Goal: Obtain resource: Obtain resource

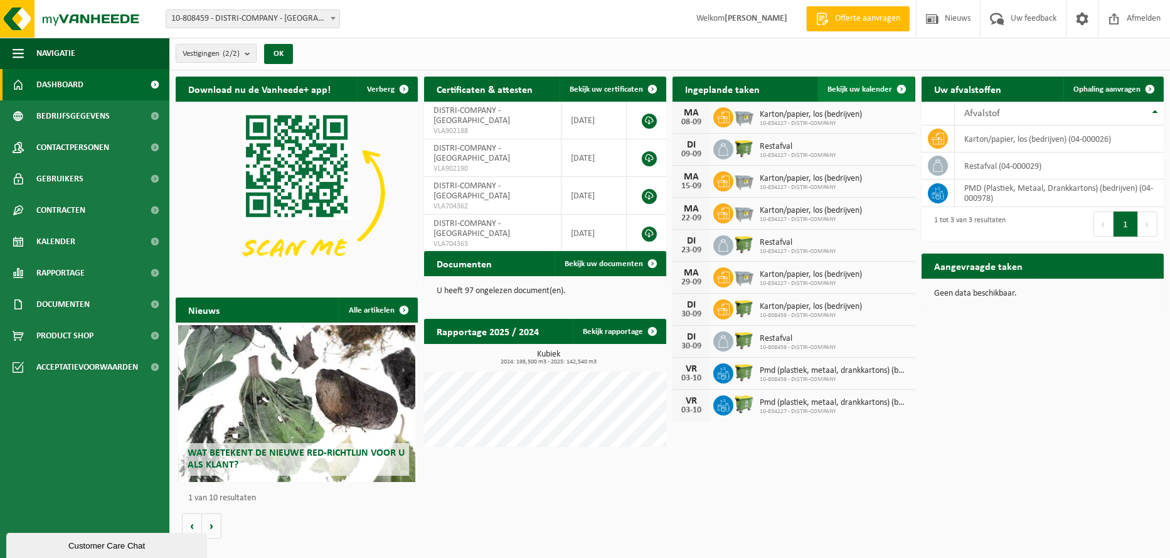
click at [871, 90] on span "Bekijk uw kalender" at bounding box center [859, 89] width 65 height 8
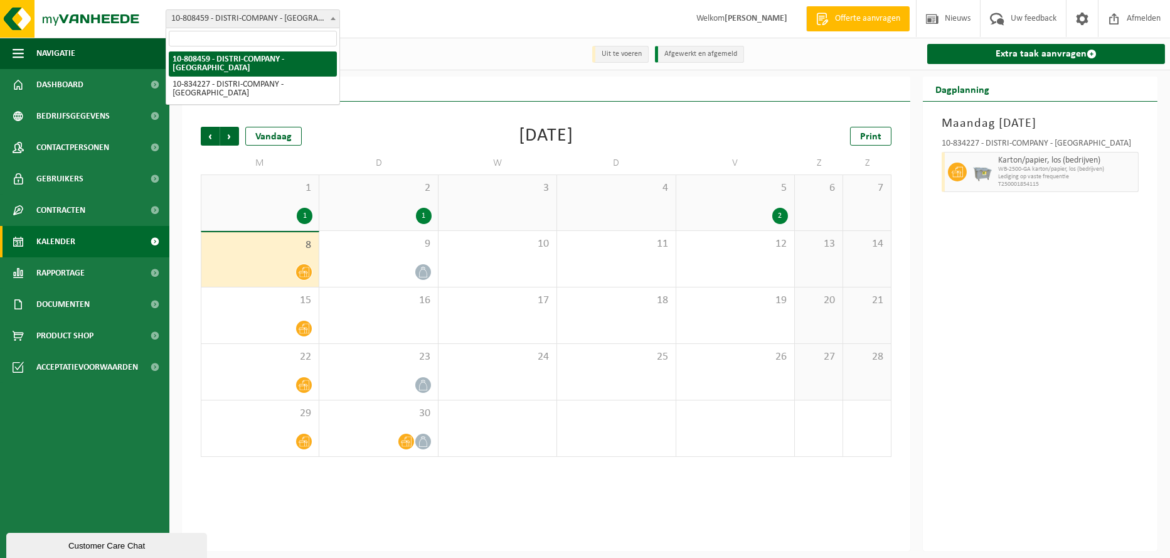
click at [314, 21] on span "10-808459 - DISTRI-COMPANY - [GEOGRAPHIC_DATA]" at bounding box center [252, 19] width 173 height 18
click at [514, 114] on div "Vorige Volgende Vandaag September 2025 Print M D W D V Z Z 1 1 2 1 3 4 5 2 6 7 …" at bounding box center [545, 291] width 703 height 355
click at [243, 54] on button "Vestigingen (2/2)" at bounding box center [216, 53] width 81 height 19
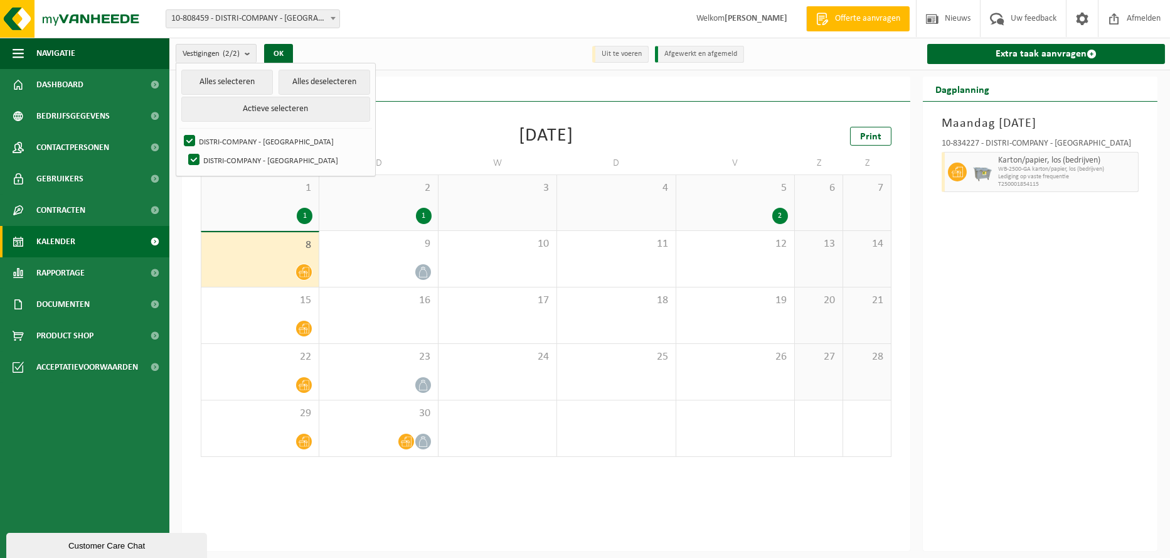
click at [509, 114] on div "Vorige Volgende Vandaag September 2025 Print M D W D V Z Z 1 1 2 1 3 4 5 2 6 7 …" at bounding box center [545, 291] width 703 height 355
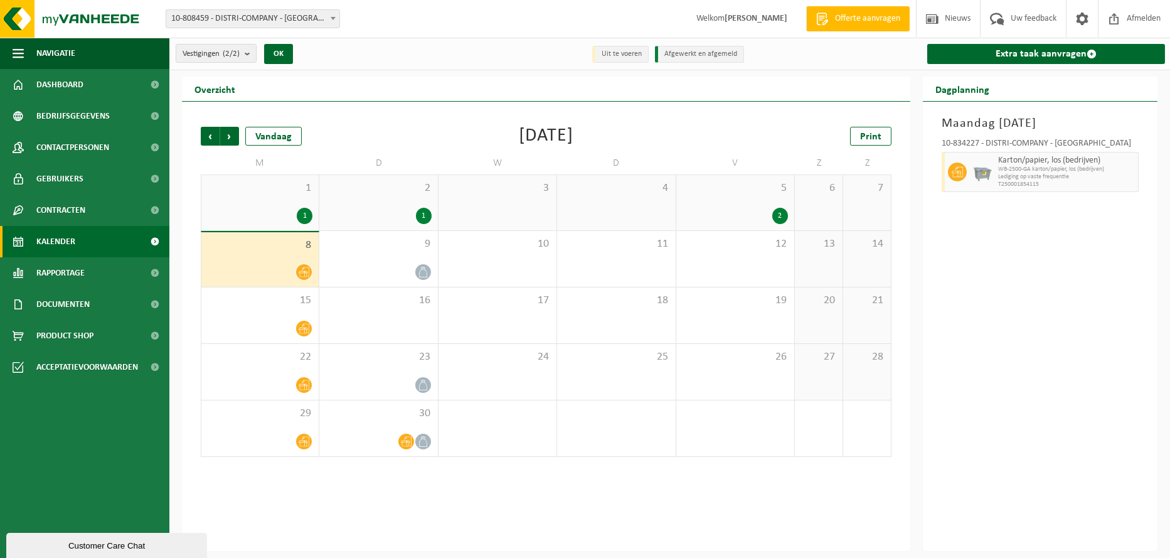
click at [333, 16] on span at bounding box center [333, 18] width 13 height 16
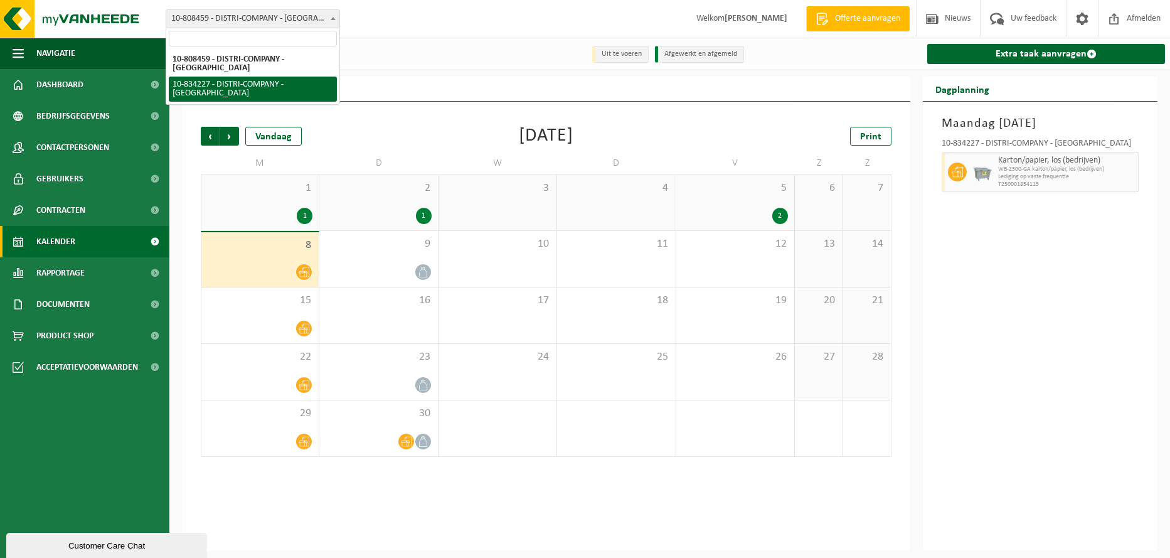
select select "89800"
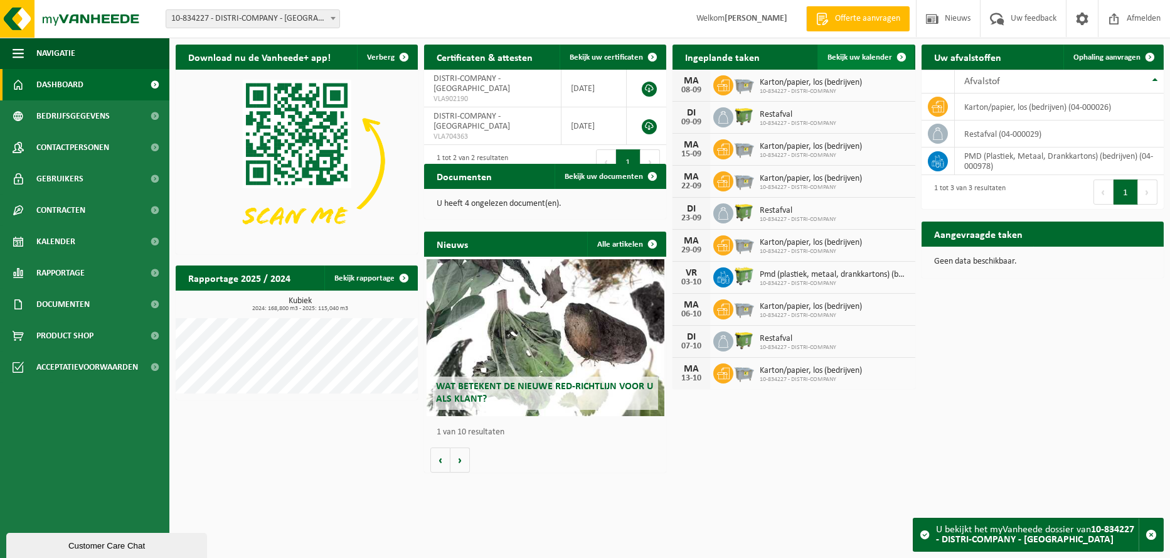
click at [872, 56] on span "Bekijk uw kalender" at bounding box center [859, 57] width 65 height 8
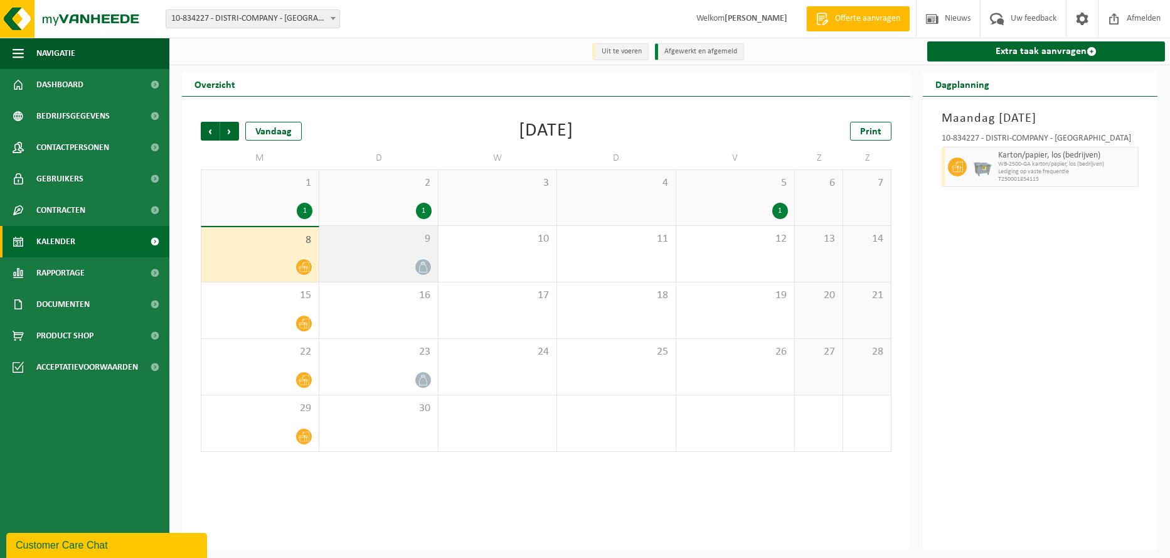
click at [353, 258] on div at bounding box center [378, 266] width 105 height 17
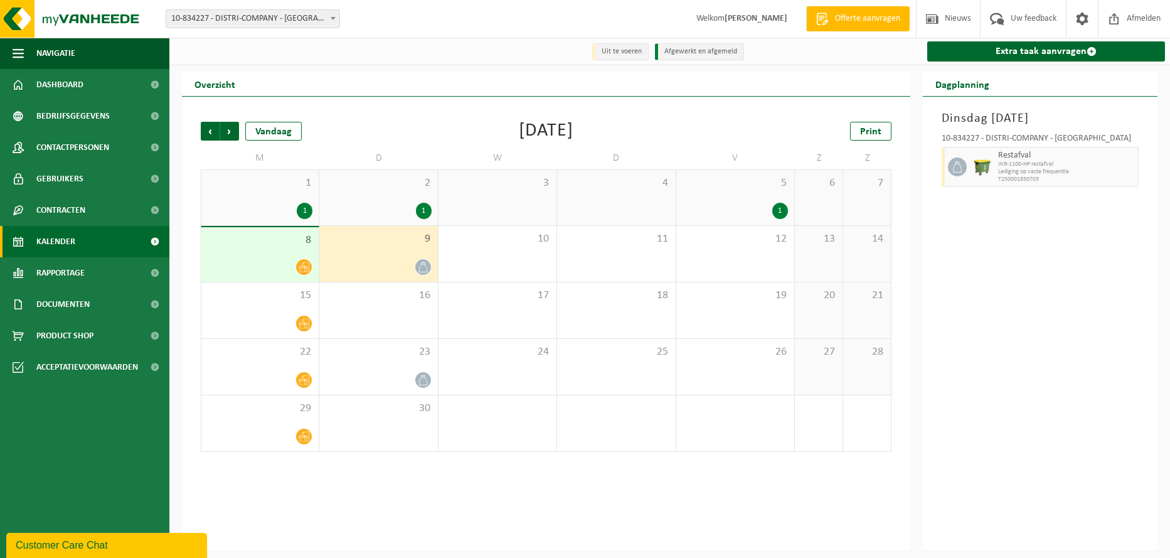
click at [398, 203] on div "2 1" at bounding box center [378, 197] width 118 height 55
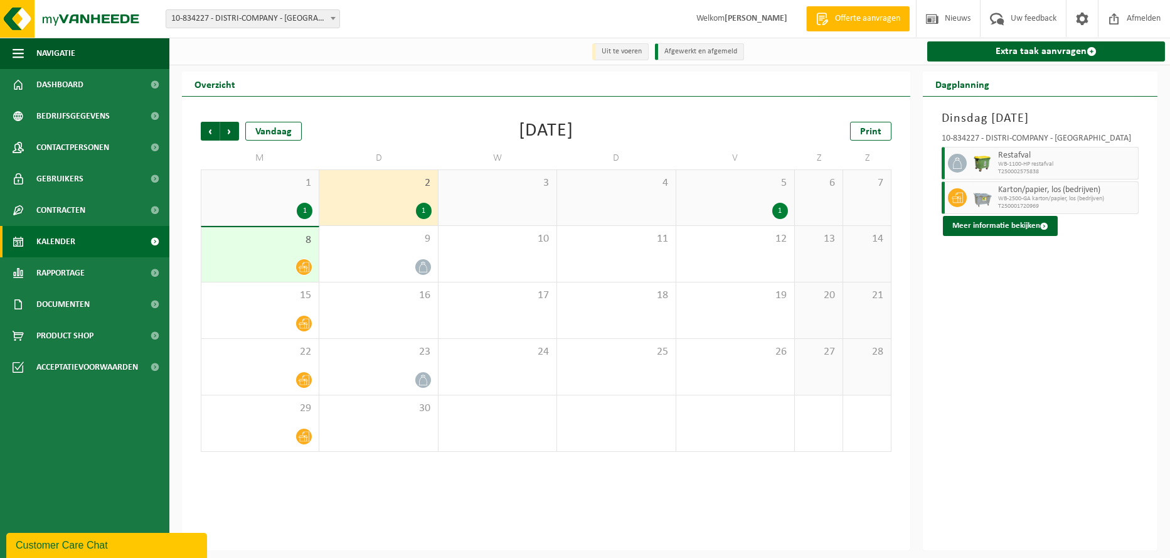
click at [297, 19] on span "10-834227 - DISTRI-COMPANY - [GEOGRAPHIC_DATA]" at bounding box center [252, 19] width 173 height 18
select select "35416"
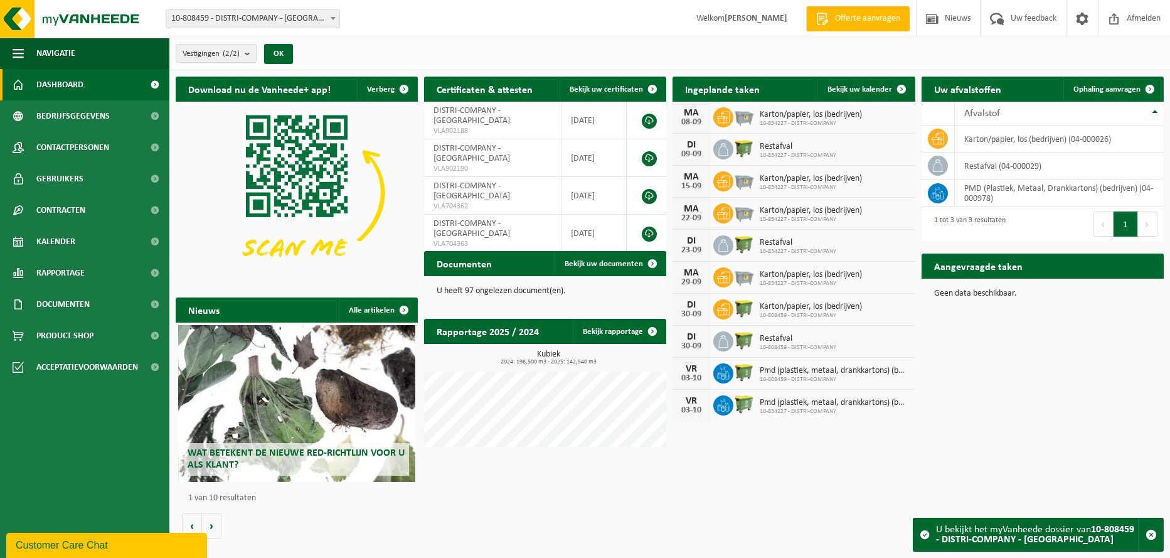
click at [272, 21] on span "10-808459 - DISTRI-COMPANY - [GEOGRAPHIC_DATA]" at bounding box center [252, 19] width 173 height 18
select select "89800"
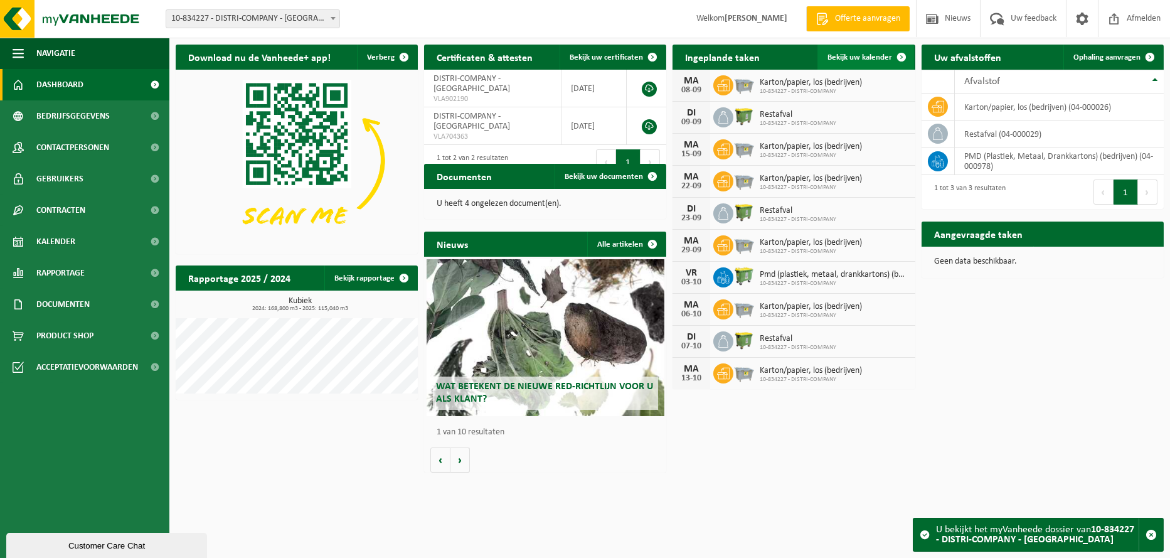
click at [852, 61] on span "Bekijk uw kalender" at bounding box center [859, 57] width 65 height 8
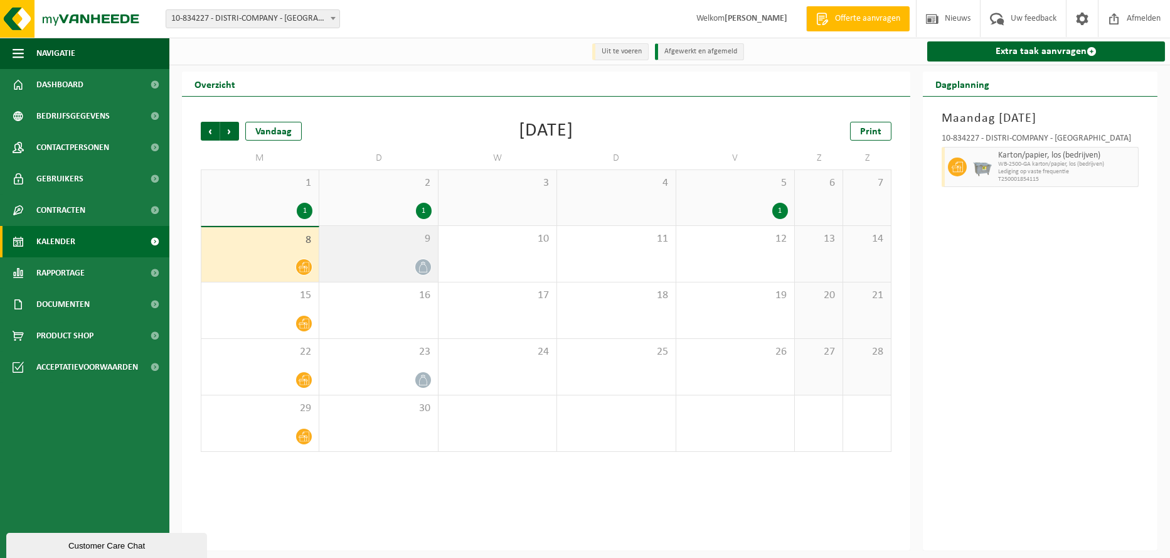
click at [424, 268] on icon at bounding box center [423, 267] width 11 height 11
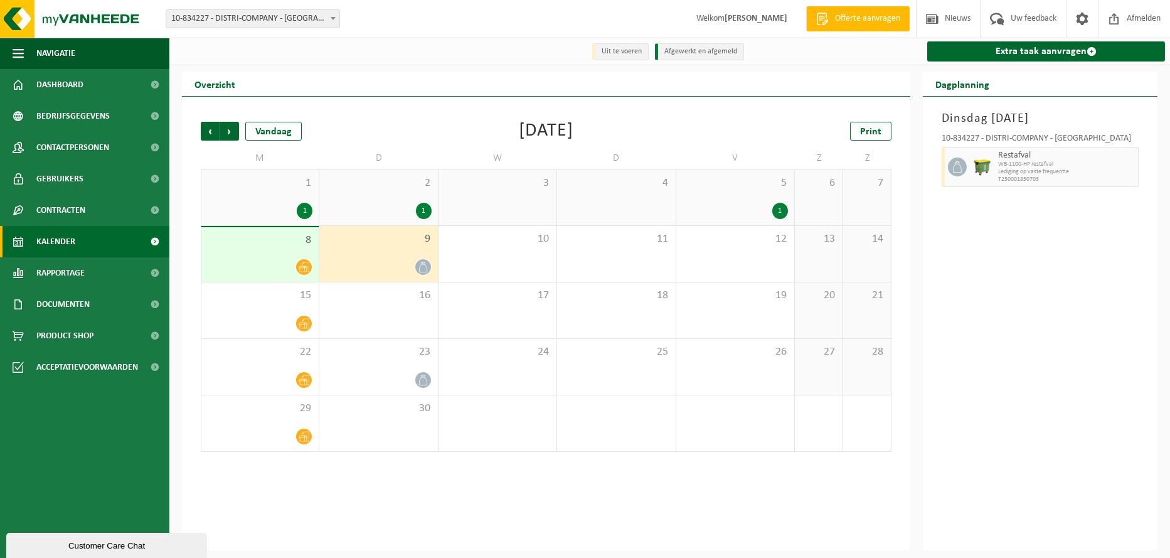
click at [256, 19] on span "10-834227 - DISTRI-COMPANY - [GEOGRAPHIC_DATA]" at bounding box center [252, 19] width 173 height 18
select select "35416"
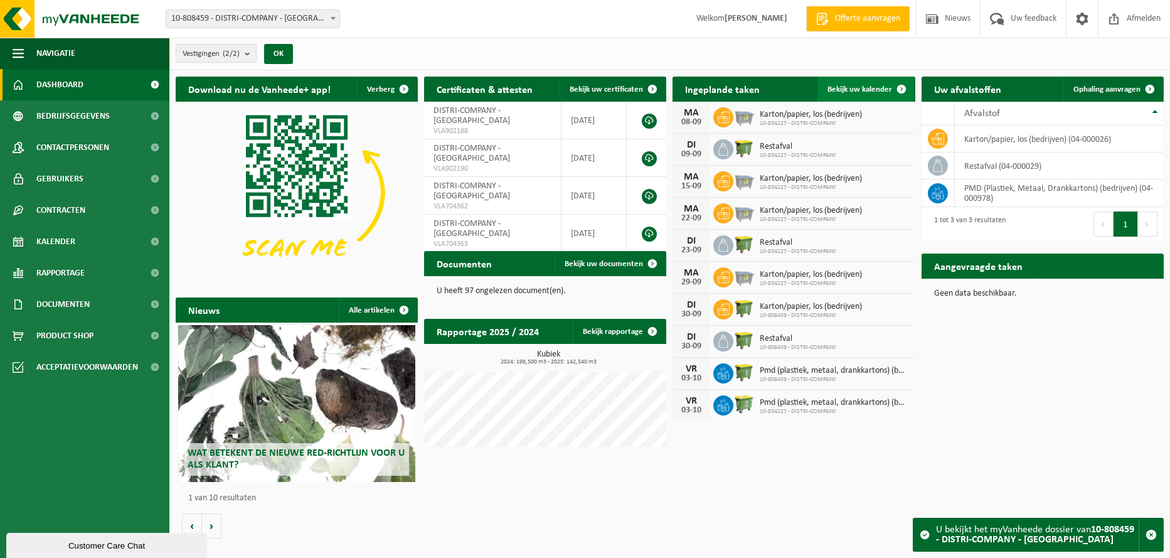
click at [879, 89] on span "Bekijk uw kalender" at bounding box center [859, 89] width 65 height 8
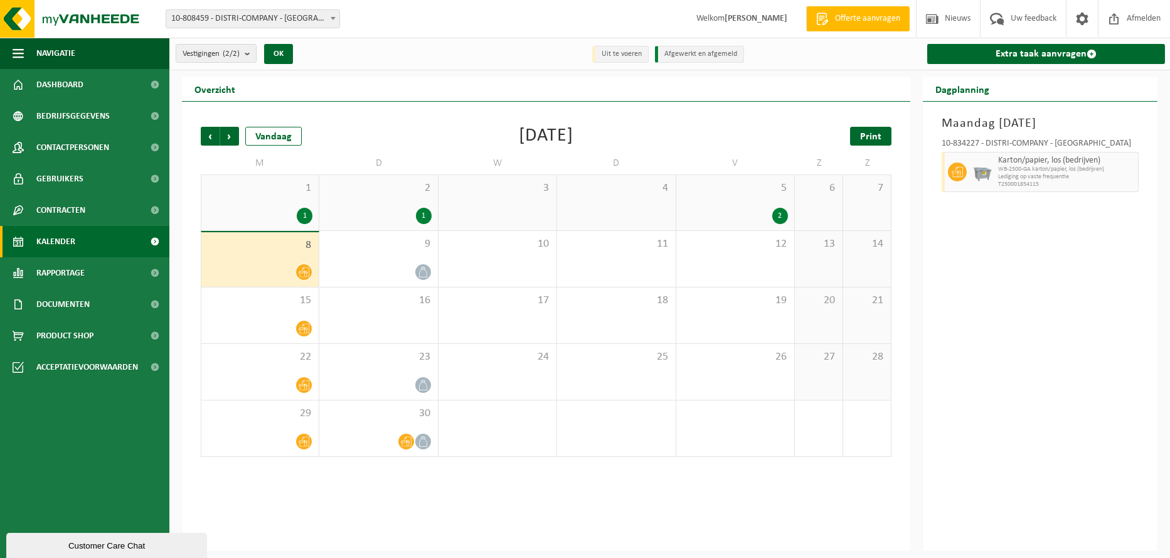
click at [868, 132] on span "Print" at bounding box center [870, 137] width 21 height 10
click at [278, 19] on span "10-808459 - DISTRI-COMPANY - [GEOGRAPHIC_DATA]" at bounding box center [252, 19] width 173 height 18
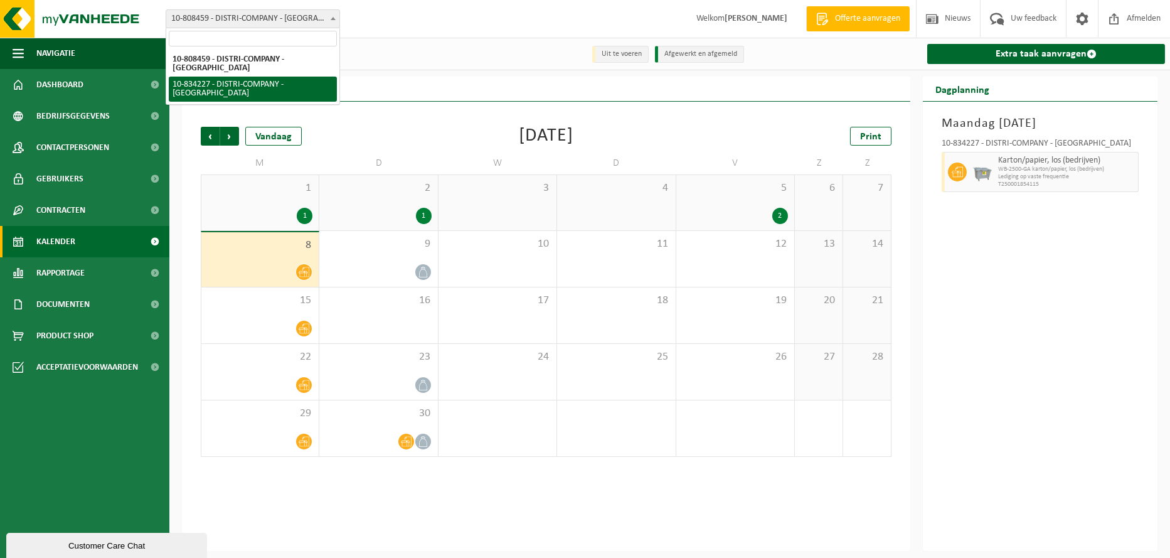
select select "89800"
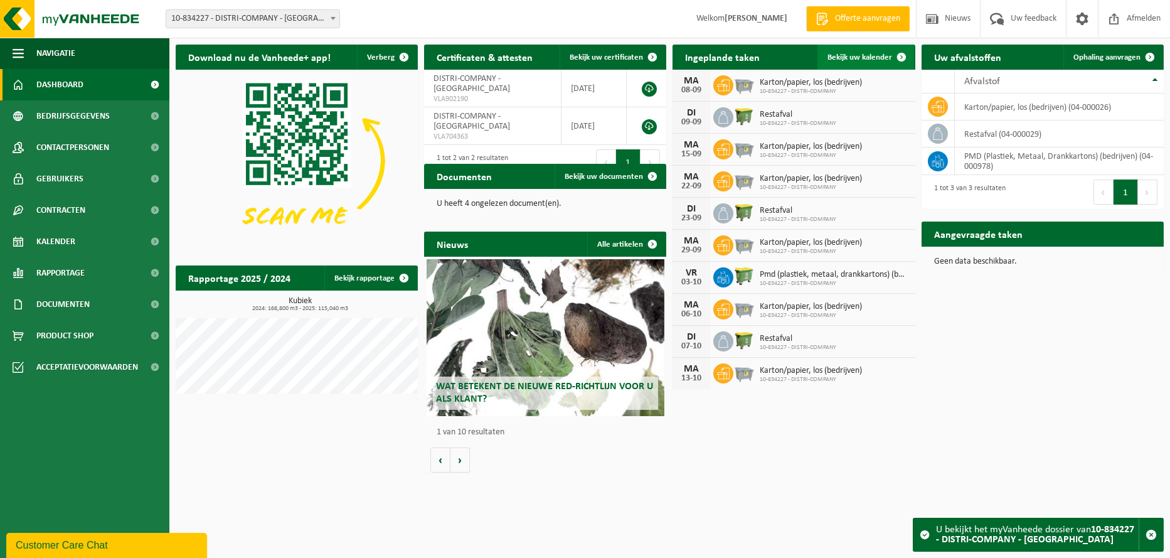
click at [880, 59] on span "Bekijk uw kalender" at bounding box center [859, 57] width 65 height 8
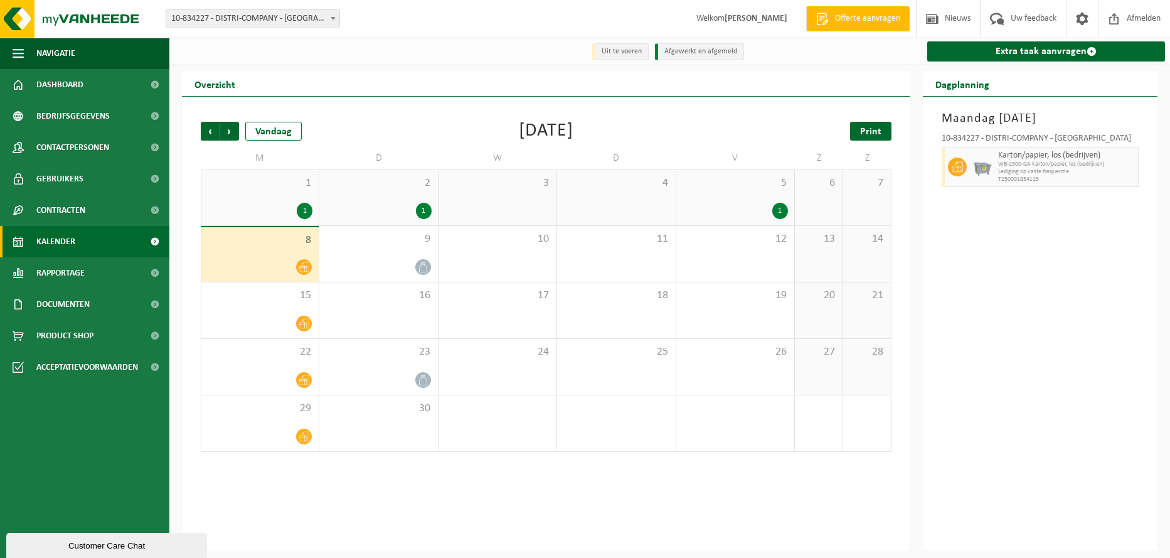
click at [878, 132] on span "Print" at bounding box center [870, 132] width 21 height 10
click at [230, 132] on span "Volgende" at bounding box center [229, 131] width 19 height 19
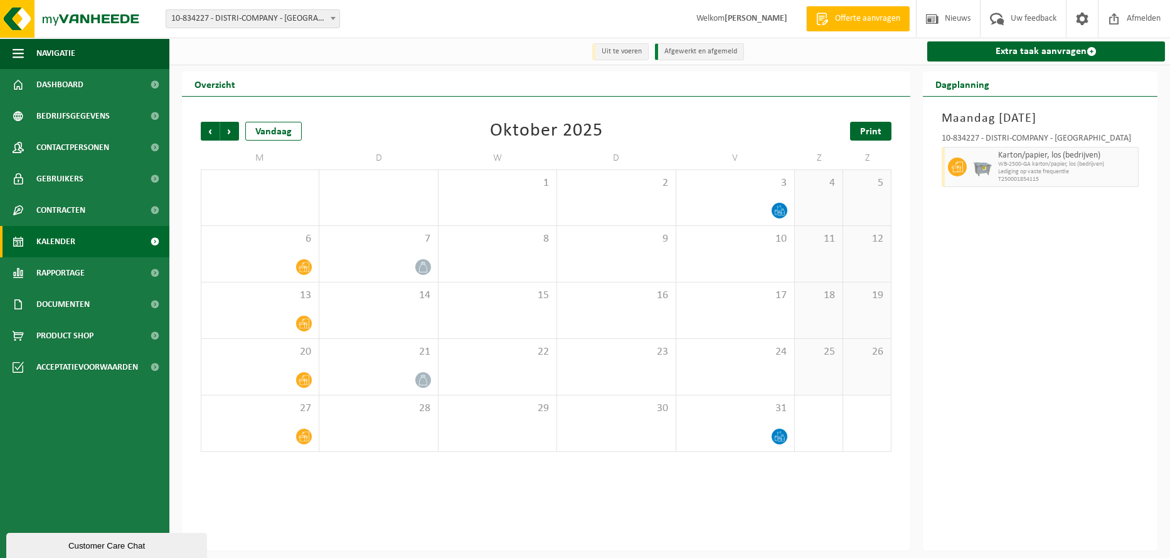
click at [875, 134] on span "Print" at bounding box center [870, 132] width 21 height 10
click at [230, 132] on span "Volgende" at bounding box center [229, 131] width 19 height 19
click at [873, 129] on span "Print" at bounding box center [870, 132] width 21 height 10
click at [231, 132] on span "Volgende" at bounding box center [229, 131] width 19 height 19
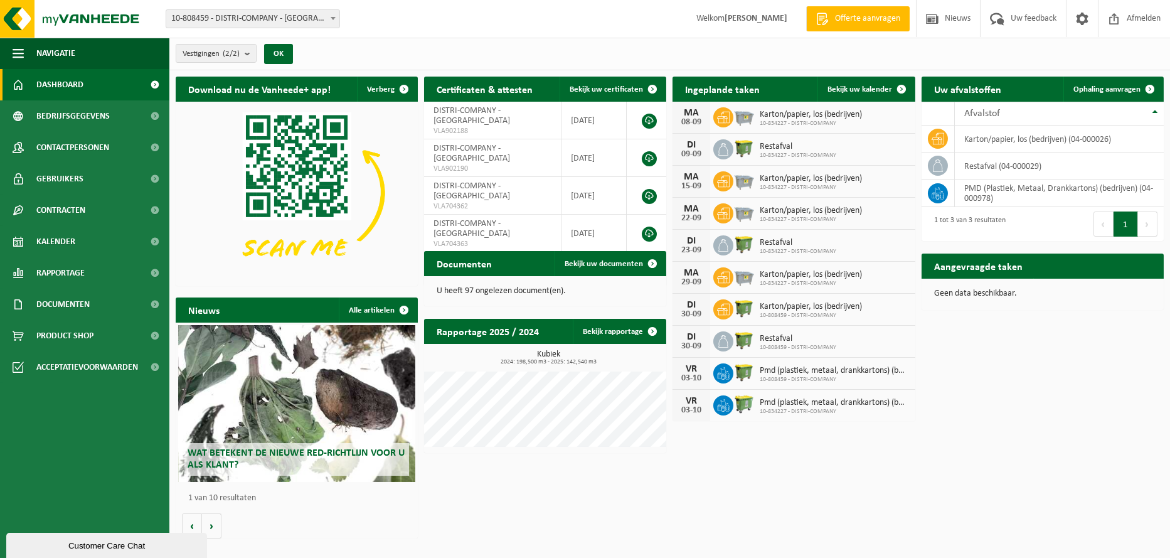
click at [244, 18] on span "10-808459 - DISTRI-COMPANY - [GEOGRAPHIC_DATA]" at bounding box center [252, 19] width 173 height 18
click at [1030, 398] on div "Download nu de Vanheede+ app! Verberg Certificaten & attesten Bekijk uw certifi…" at bounding box center [670, 307] width 994 height 474
click at [1144, 225] on button "Volgende" at bounding box center [1147, 223] width 19 height 25
click at [223, 47] on span "Vestigingen (2/2)" at bounding box center [211, 54] width 57 height 19
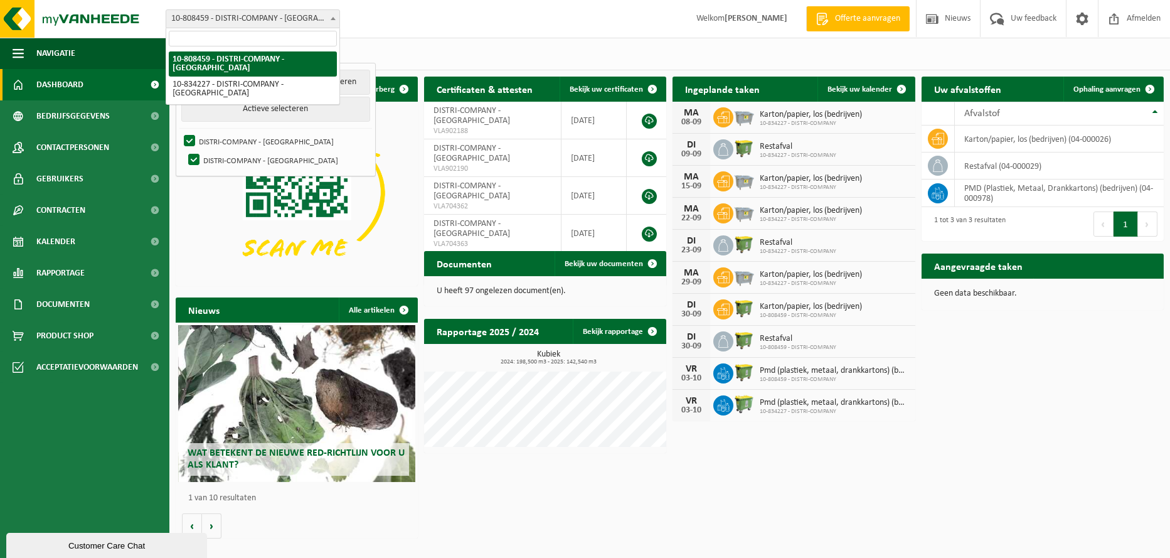
click at [264, 18] on span "10-808459 - DISTRI-COMPANY - [GEOGRAPHIC_DATA]" at bounding box center [252, 19] width 173 height 18
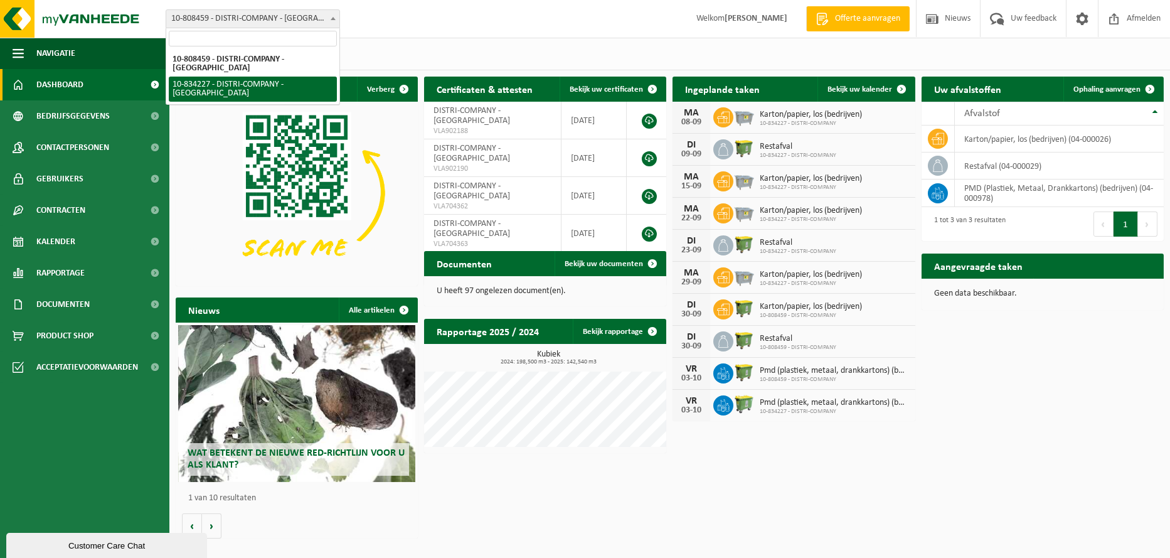
select select "89800"
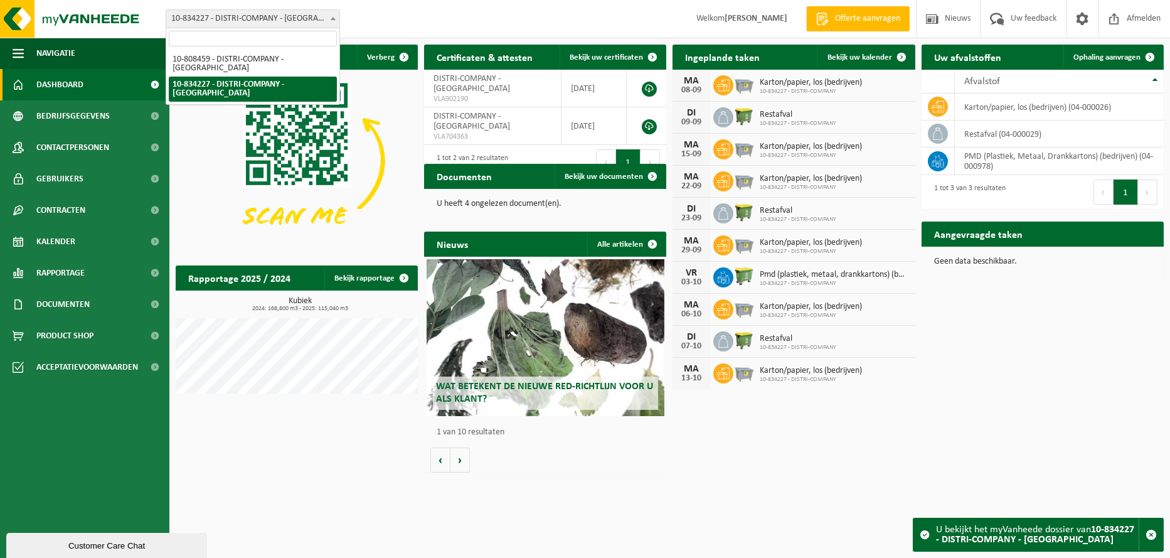
click at [213, 20] on span "10-834227 - DISTRI-COMPANY - [GEOGRAPHIC_DATA]" at bounding box center [252, 19] width 173 height 18
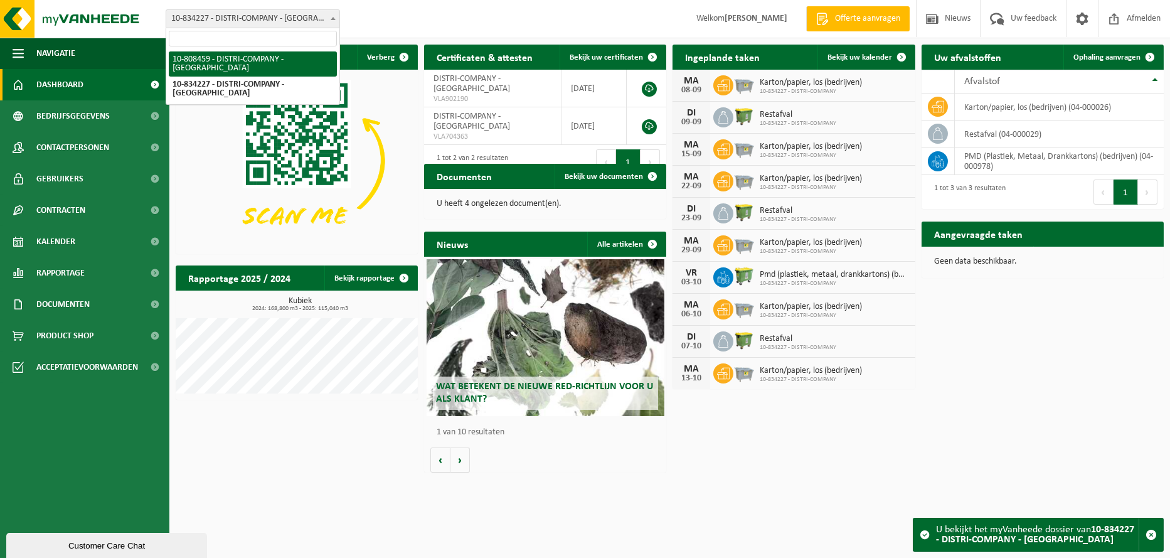
select select "35416"
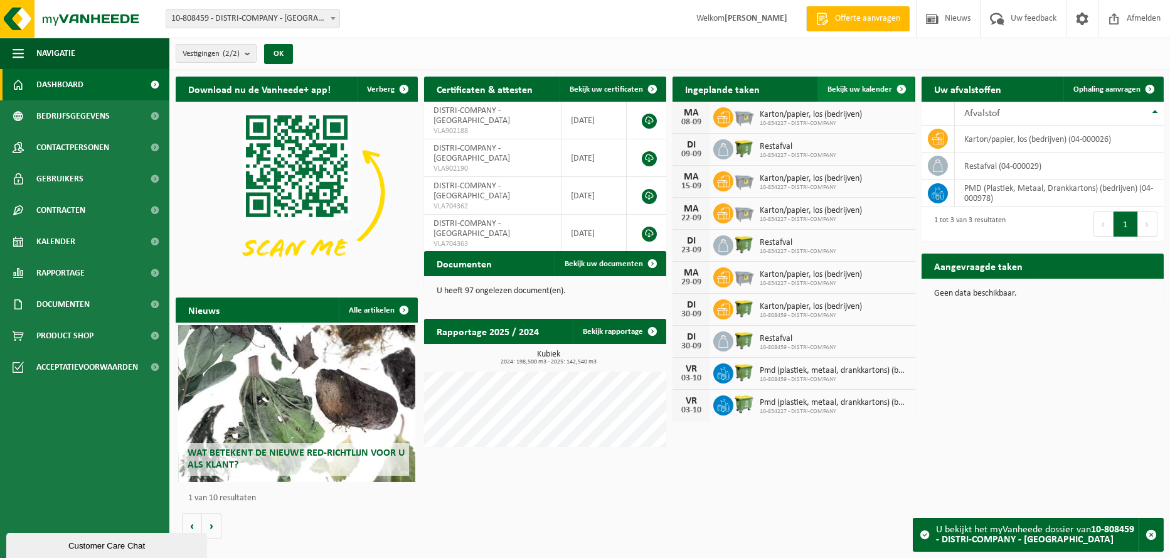
click at [852, 88] on span "Bekijk uw kalender" at bounding box center [859, 89] width 65 height 8
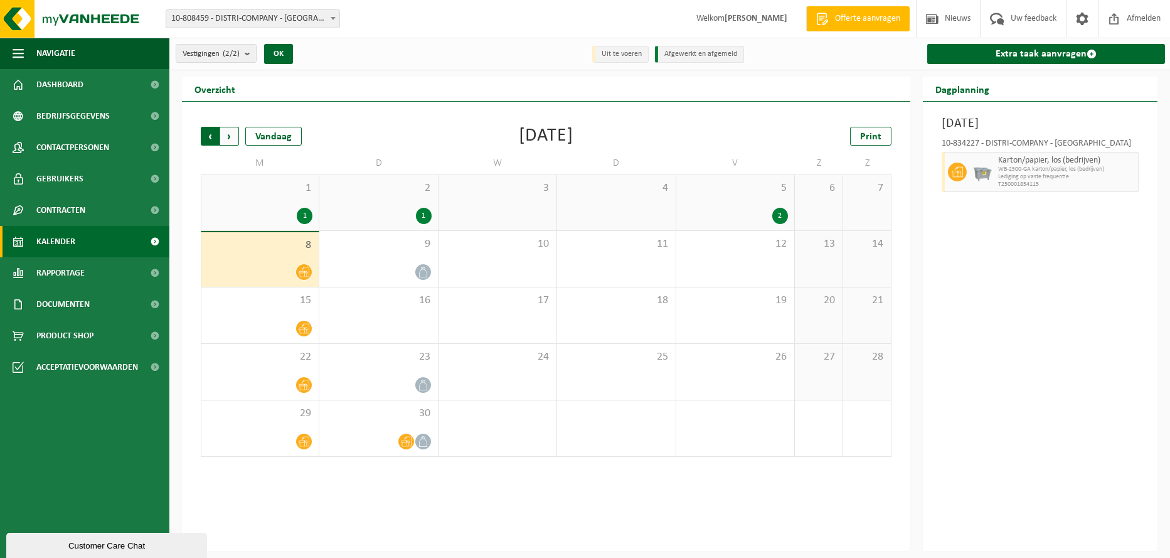
click at [231, 133] on span "Volgende" at bounding box center [229, 136] width 19 height 19
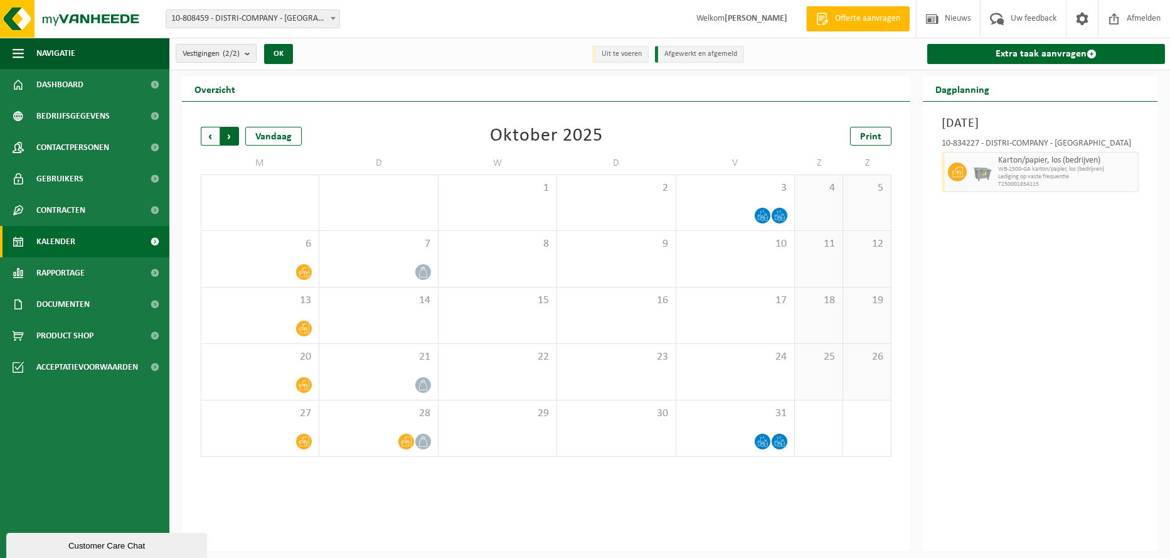
click at [208, 134] on span "Vorige" at bounding box center [210, 136] width 19 height 19
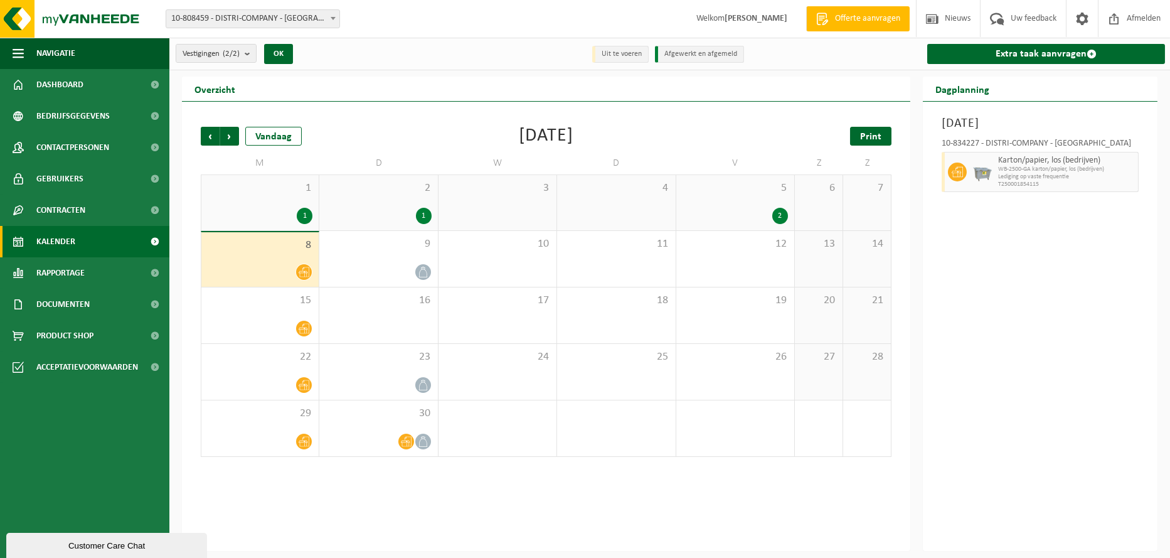
click at [881, 140] on span "Print" at bounding box center [870, 137] width 21 height 10
click at [281, 20] on span "10-808459 - DISTRI-COMPANY - [GEOGRAPHIC_DATA]" at bounding box center [252, 19] width 173 height 18
click at [248, 51] on b "submit" at bounding box center [250, 54] width 11 height 18
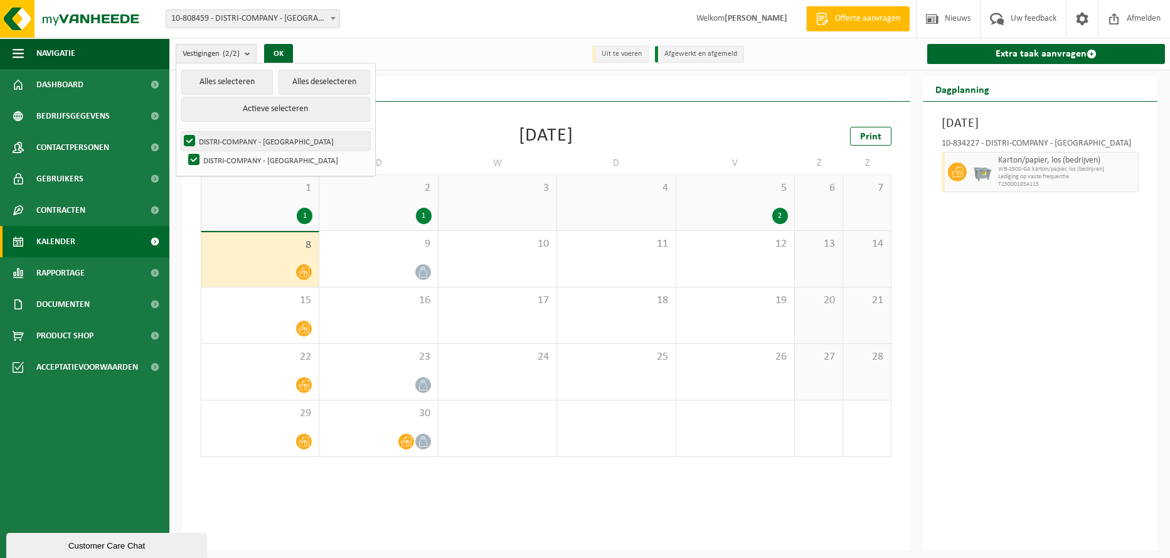
click at [189, 137] on label "DISTRI-COMPANY - [GEOGRAPHIC_DATA]" at bounding box center [275, 141] width 189 height 19
click at [179, 132] on input "DISTRI-COMPANY - [GEOGRAPHIC_DATA]" at bounding box center [179, 131] width 1 height 1
click at [280, 106] on button "Actieve selecteren" at bounding box center [275, 109] width 189 height 25
click at [189, 133] on label "DISTRI-COMPANY - [GEOGRAPHIC_DATA]" at bounding box center [275, 141] width 189 height 19
click at [179, 132] on input "DISTRI-COMPANY - [GEOGRAPHIC_DATA]" at bounding box center [179, 131] width 1 height 1
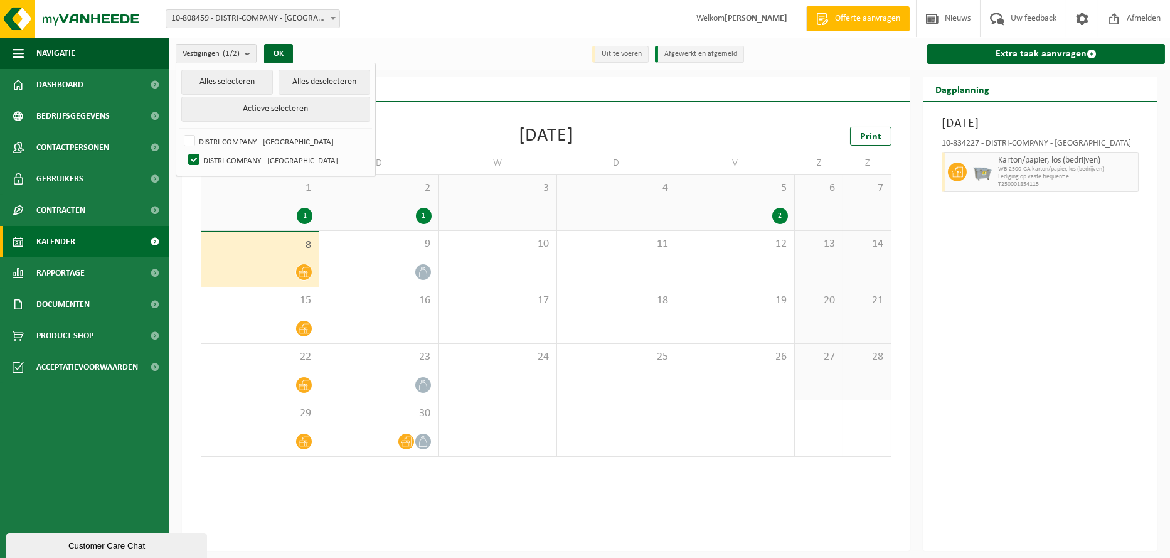
click at [707, 127] on div "Vorige Volgende Vandaag [DATE] Print" at bounding box center [546, 136] width 691 height 19
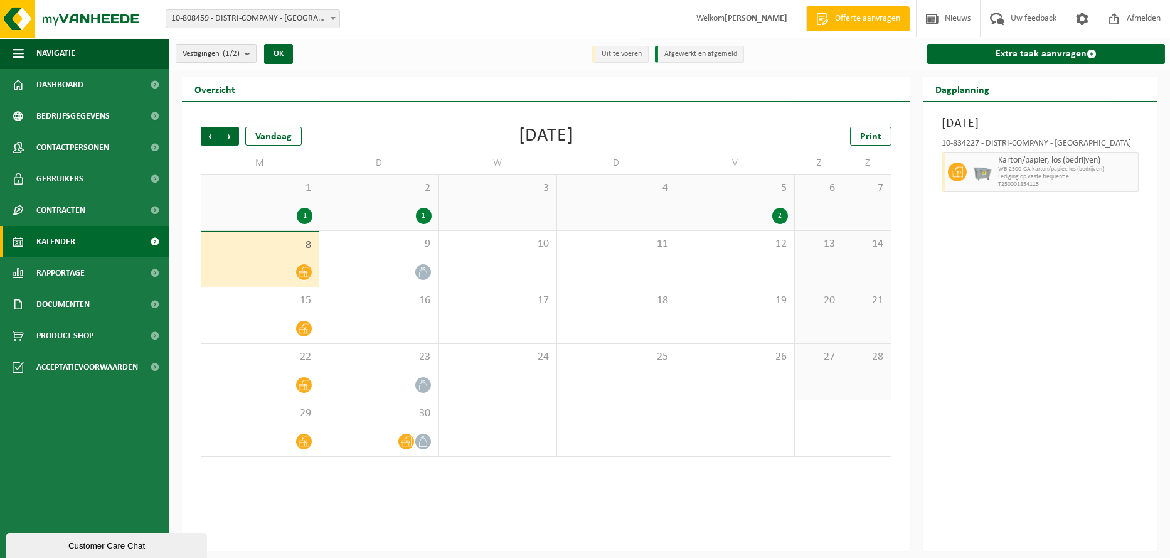
click at [248, 55] on b "submit" at bounding box center [250, 54] width 11 height 18
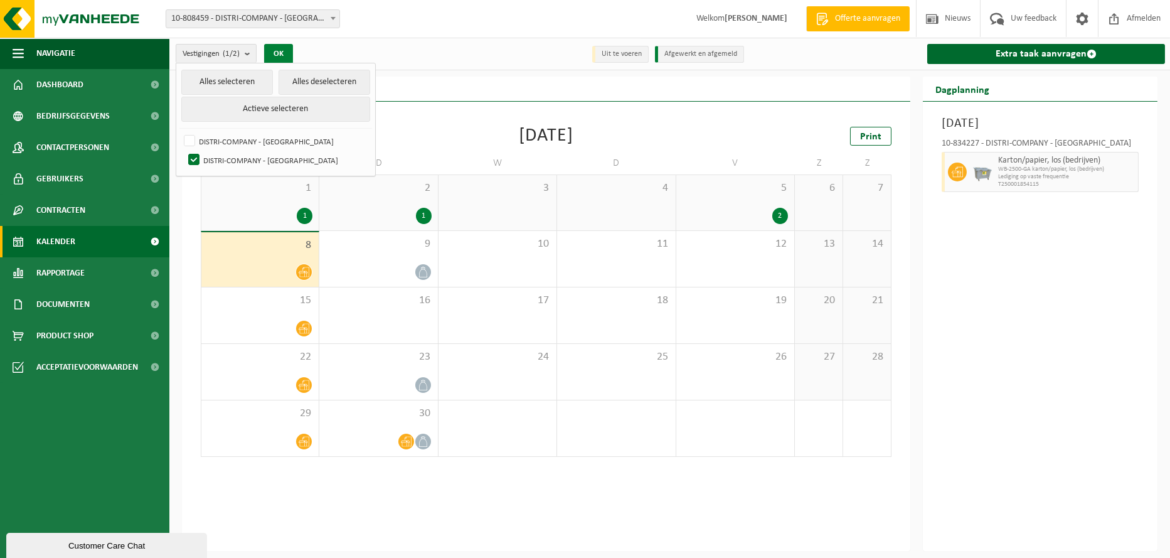
click at [279, 50] on button "OK" at bounding box center [278, 54] width 29 height 20
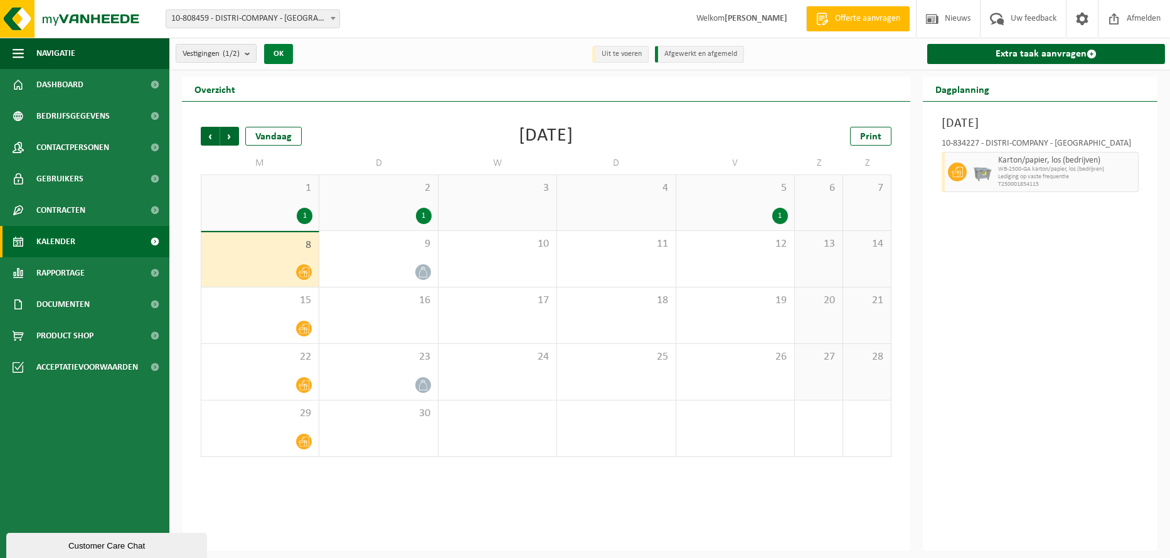
click at [279, 50] on button "OK" at bounding box center [278, 54] width 29 height 20
click at [248, 53] on b "submit" at bounding box center [250, 54] width 11 height 18
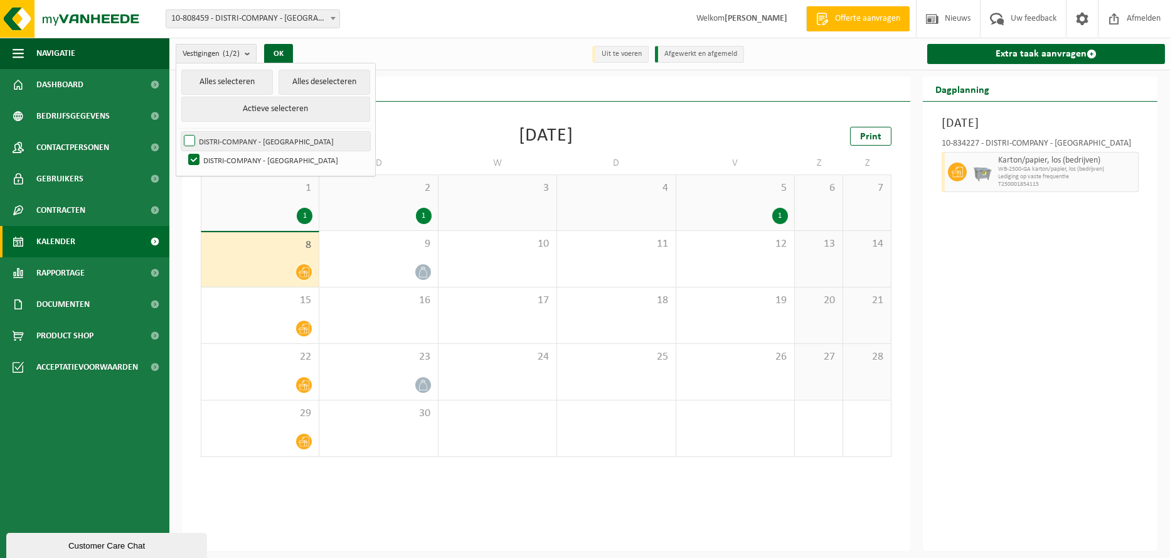
click at [243, 141] on label "DISTRI-COMPANY - [GEOGRAPHIC_DATA]" at bounding box center [275, 141] width 189 height 19
click at [179, 132] on input "DISTRI-COMPANY - [GEOGRAPHIC_DATA]" at bounding box center [179, 131] width 1 height 1
checkbox input "true"
click at [497, 116] on div "Vorige Volgende Vandaag [DATE] Print M D W D V Z Z 1 1 2 1 3 4 5 1 6 7 8 9 10 1…" at bounding box center [545, 291] width 703 height 355
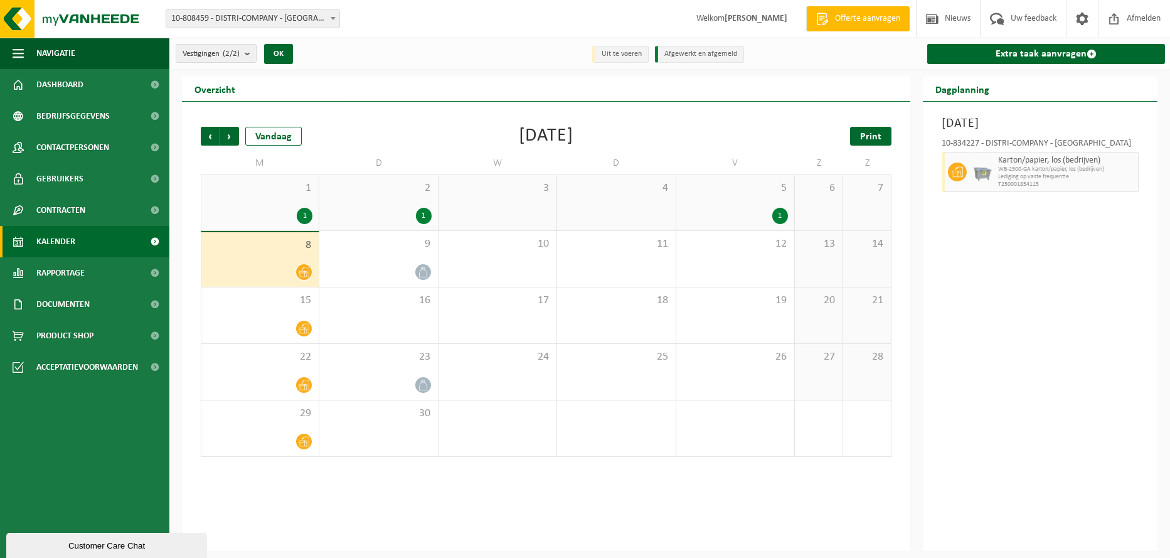
click at [882, 134] on link "Print" at bounding box center [870, 136] width 41 height 19
click at [230, 135] on span "Volgende" at bounding box center [229, 136] width 19 height 19
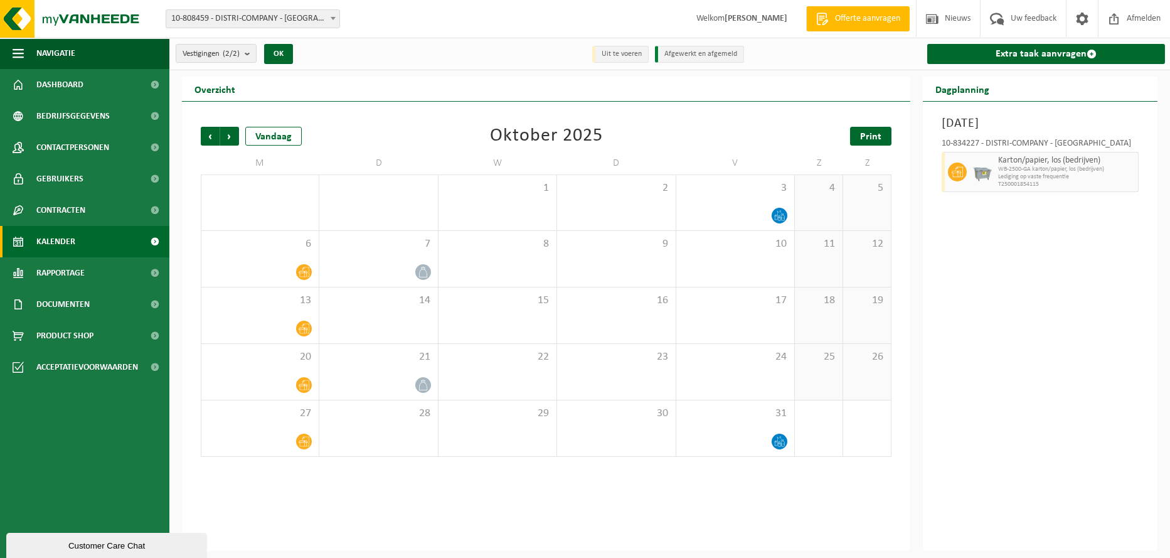
click at [868, 135] on span "Print" at bounding box center [870, 137] width 21 height 10
click at [234, 134] on span "Volgende" at bounding box center [229, 136] width 19 height 19
click at [868, 137] on span "Print" at bounding box center [870, 137] width 21 height 10
click at [247, 52] on b "submit" at bounding box center [250, 54] width 11 height 18
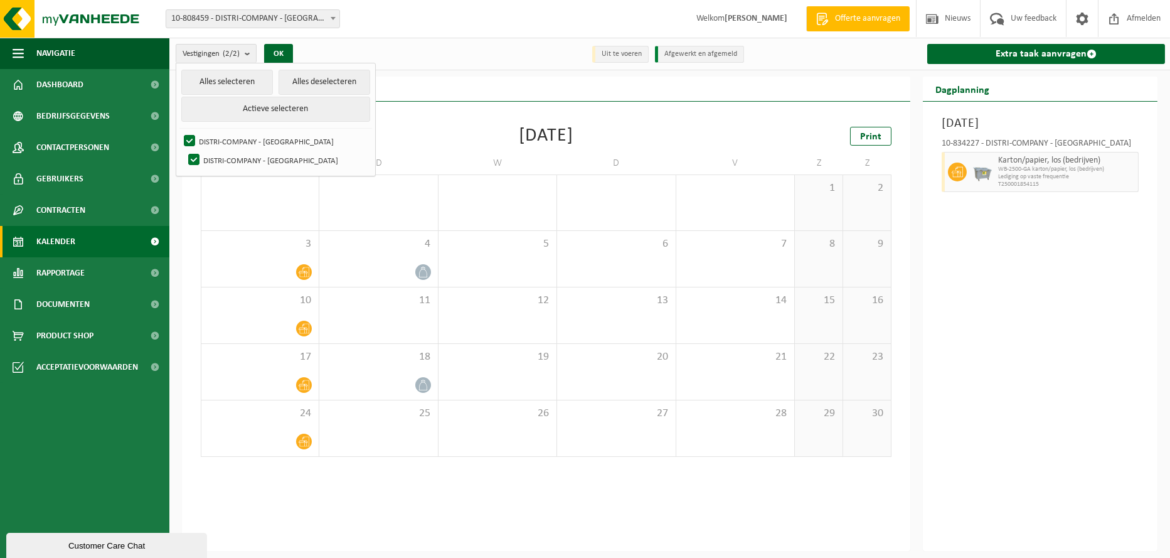
click at [736, 135] on div "Vorige Volgende Vandaag [DATE] Print" at bounding box center [546, 136] width 691 height 19
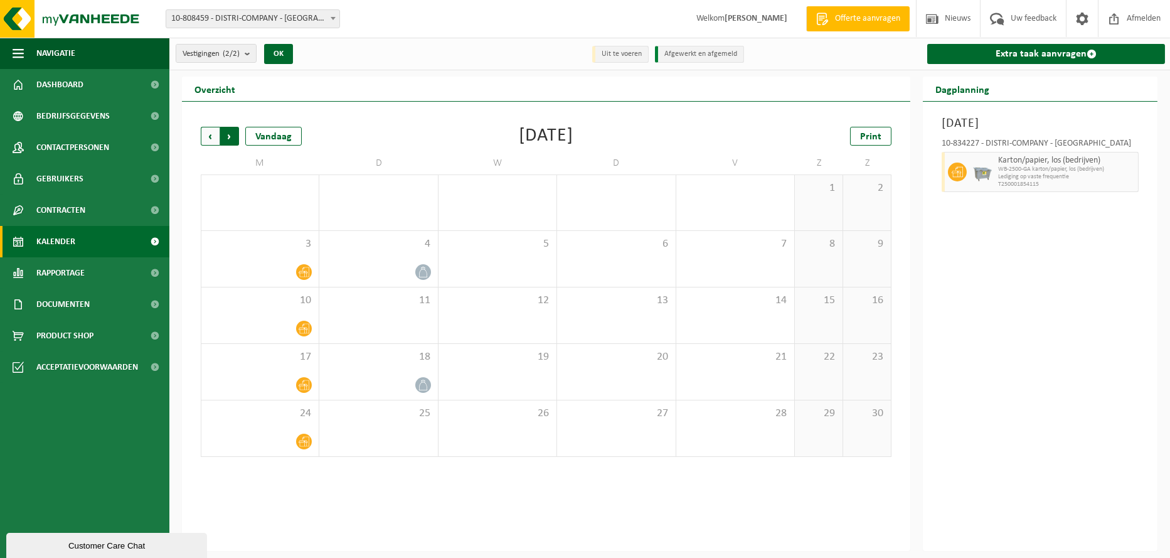
click at [213, 136] on span "Vorige" at bounding box center [210, 136] width 19 height 19
click at [780, 215] on icon at bounding box center [779, 213] width 4 height 6
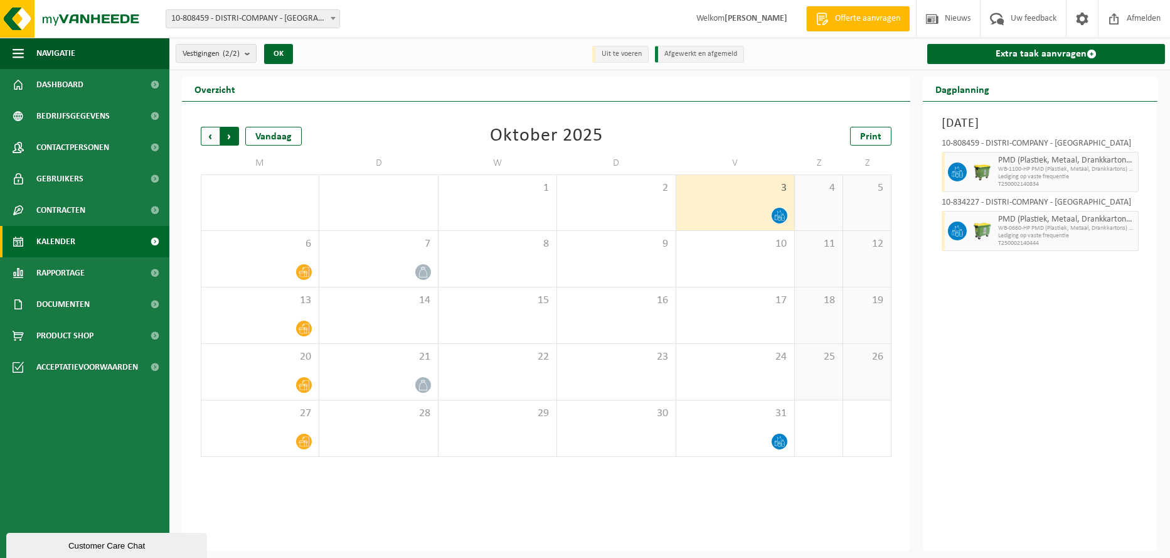
click at [206, 137] on span "Vorige" at bounding box center [210, 136] width 19 height 19
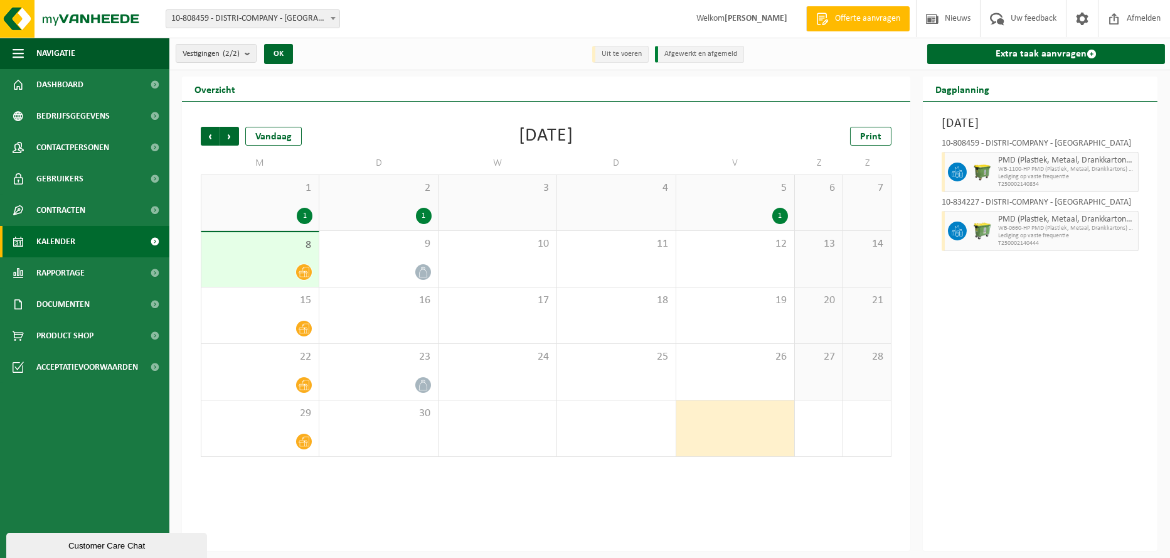
click at [304, 270] on icon at bounding box center [304, 272] width 11 height 11
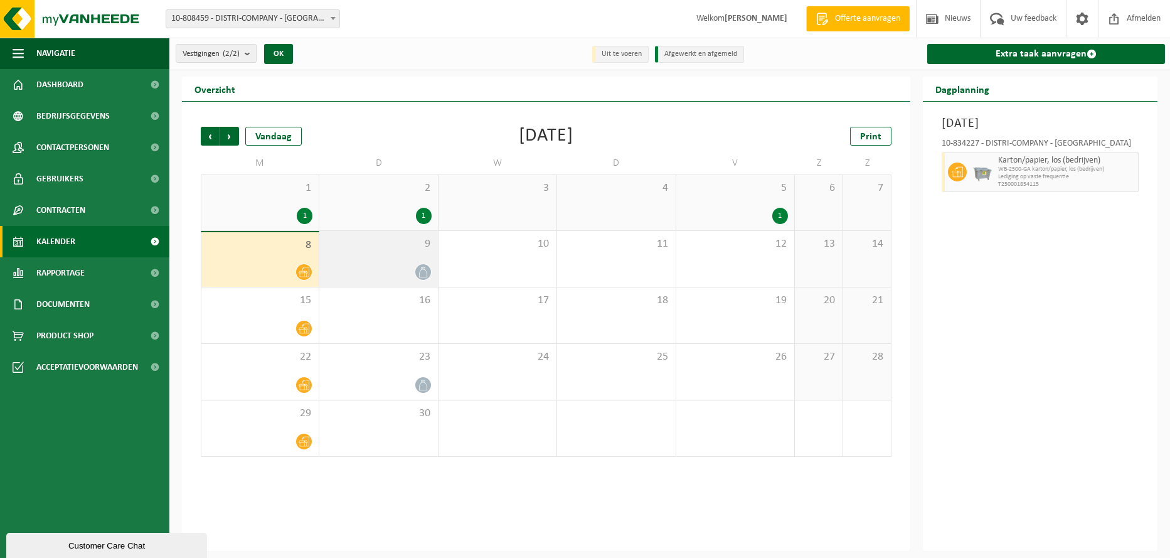
click at [421, 275] on icon at bounding box center [423, 272] width 11 height 11
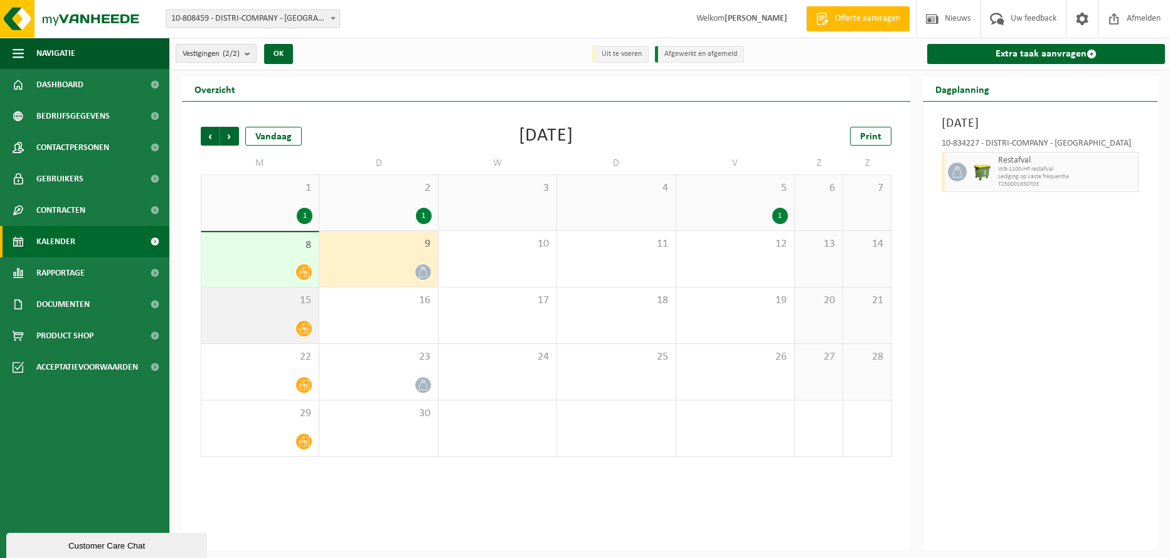
click at [304, 329] on icon at bounding box center [304, 328] width 11 height 11
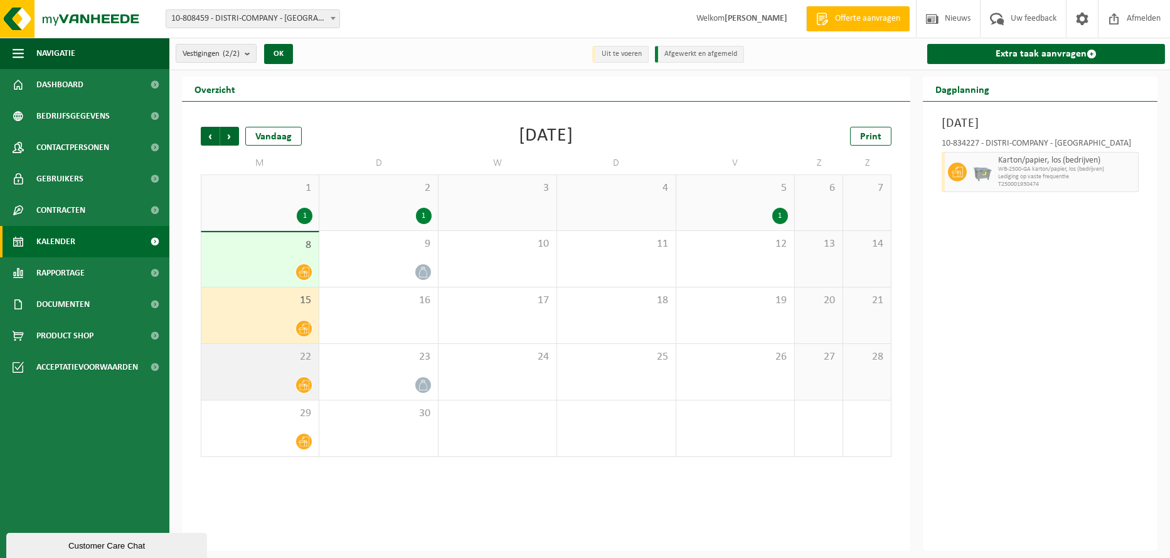
click at [303, 384] on icon at bounding box center [304, 385] width 11 height 11
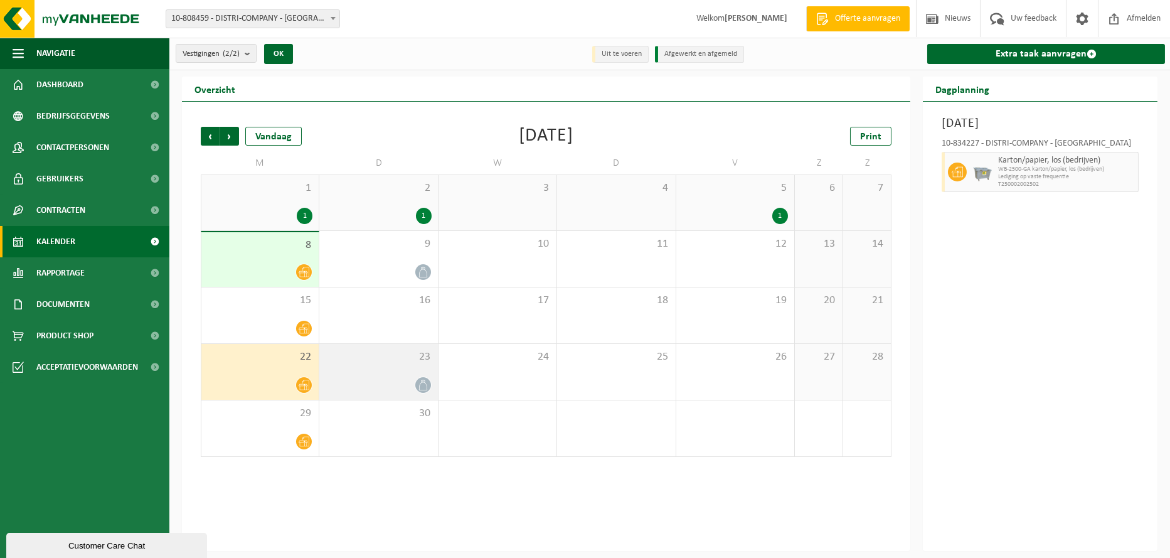
click at [422, 383] on icon at bounding box center [423, 385] width 11 height 11
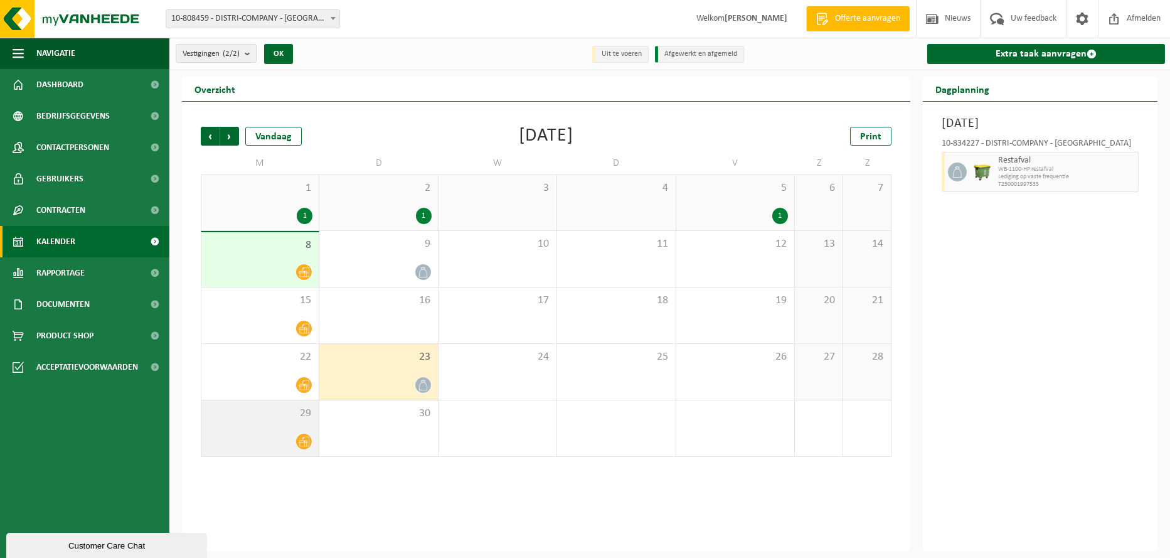
click at [306, 443] on icon at bounding box center [304, 441] width 11 height 11
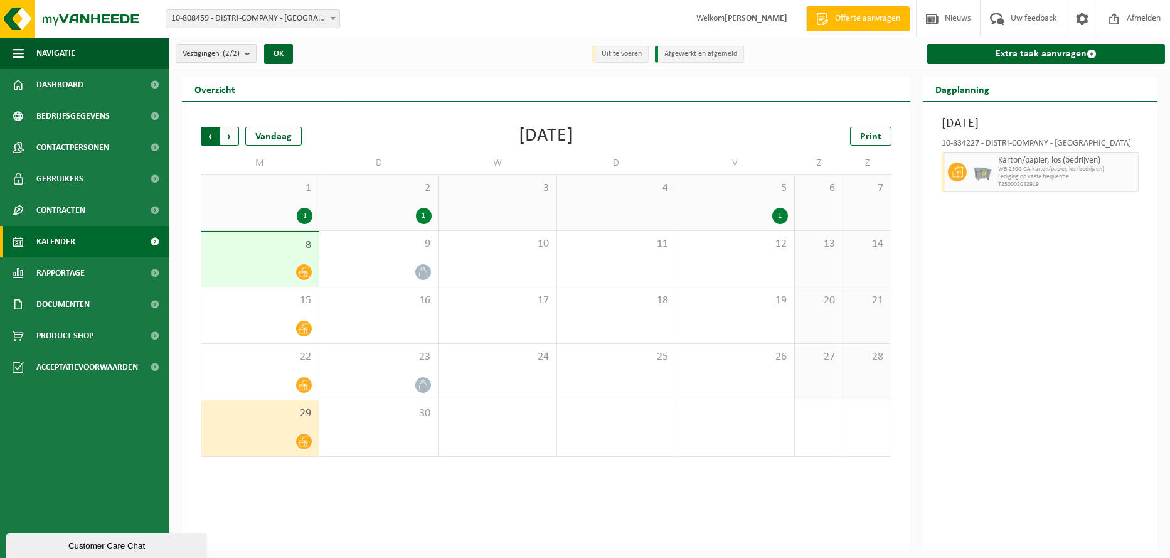
click at [230, 133] on span "Volgende" at bounding box center [229, 136] width 19 height 19
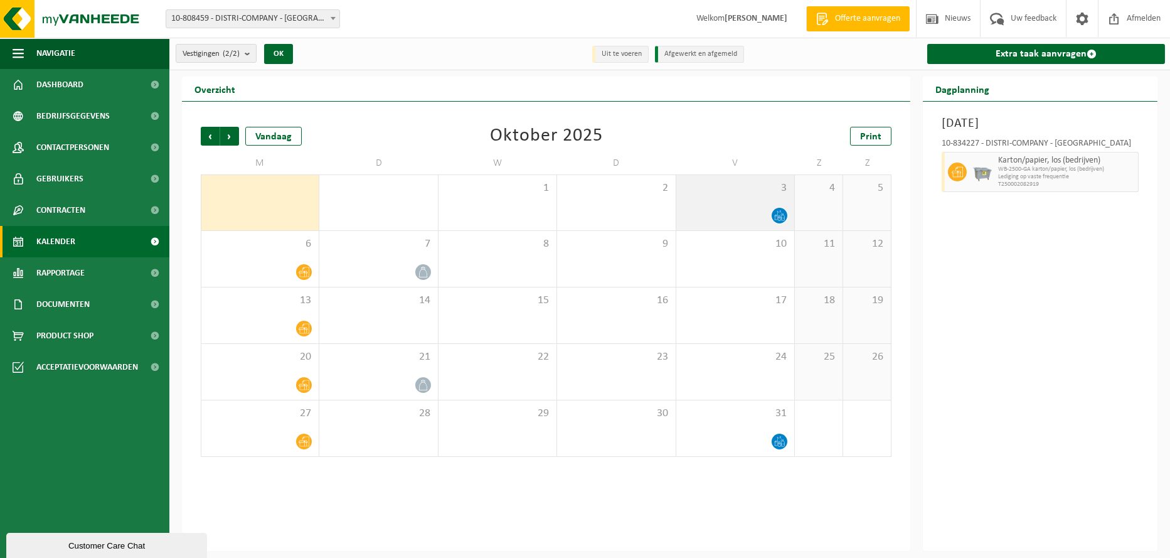
click at [781, 216] on icon at bounding box center [782, 218] width 3 height 6
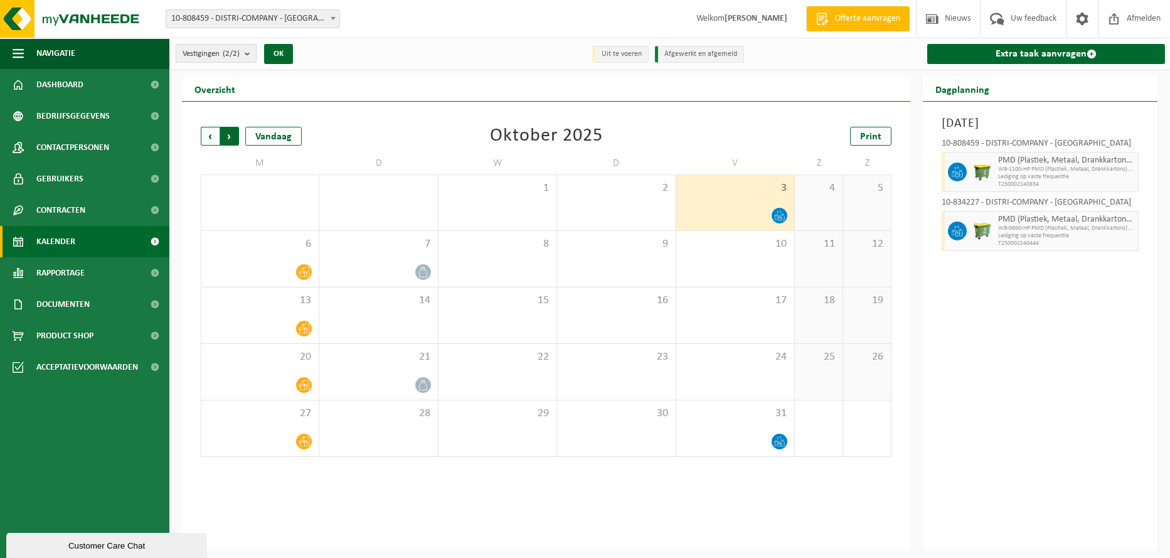
click at [214, 136] on span "Vorige" at bounding box center [210, 136] width 19 height 19
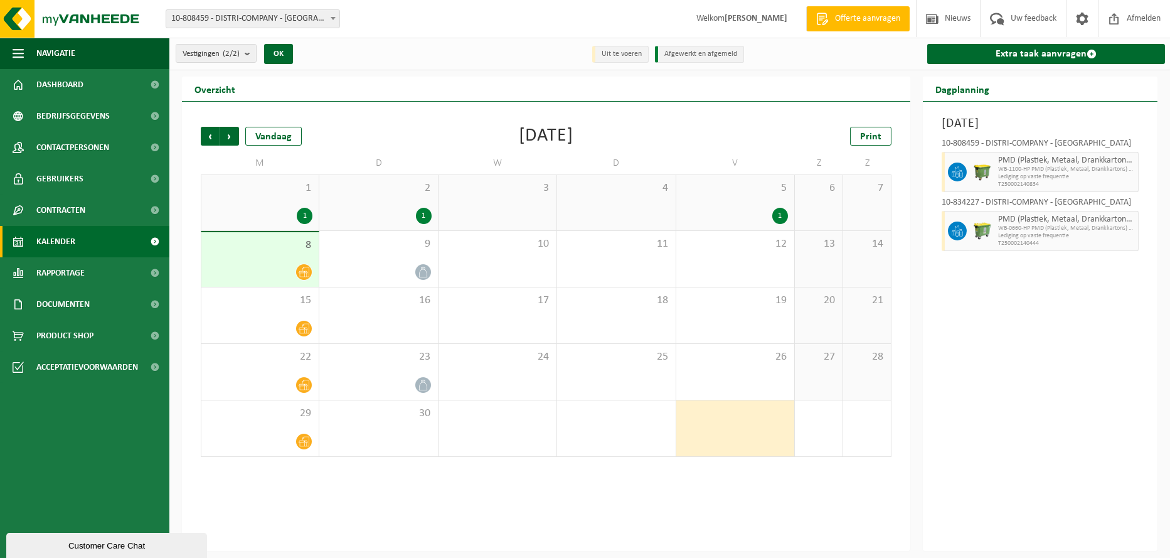
click at [306, 217] on div "1" at bounding box center [305, 216] width 16 height 16
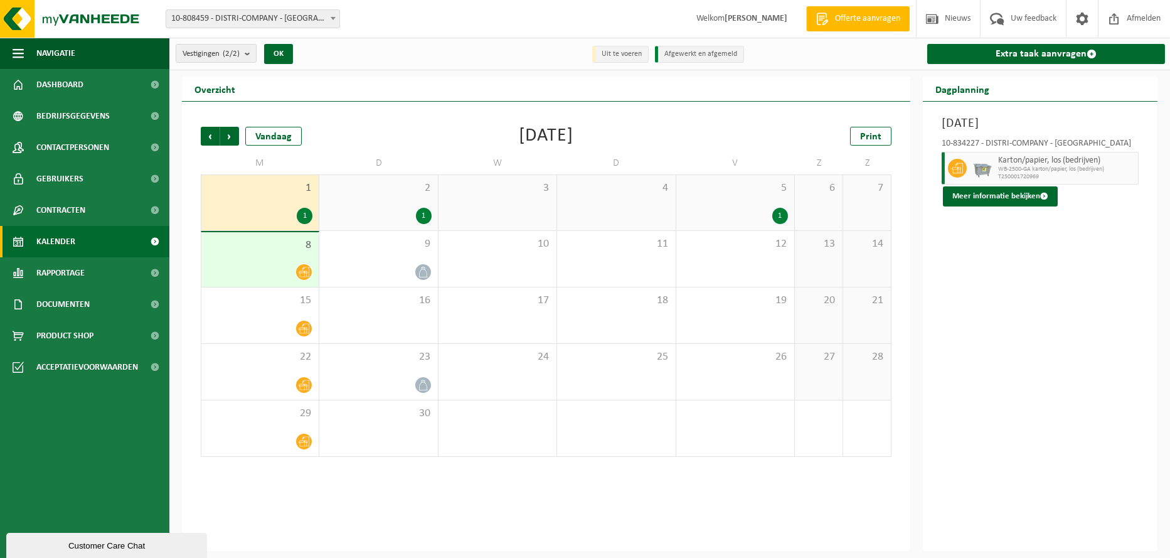
click at [422, 216] on div "1" at bounding box center [424, 216] width 16 height 16
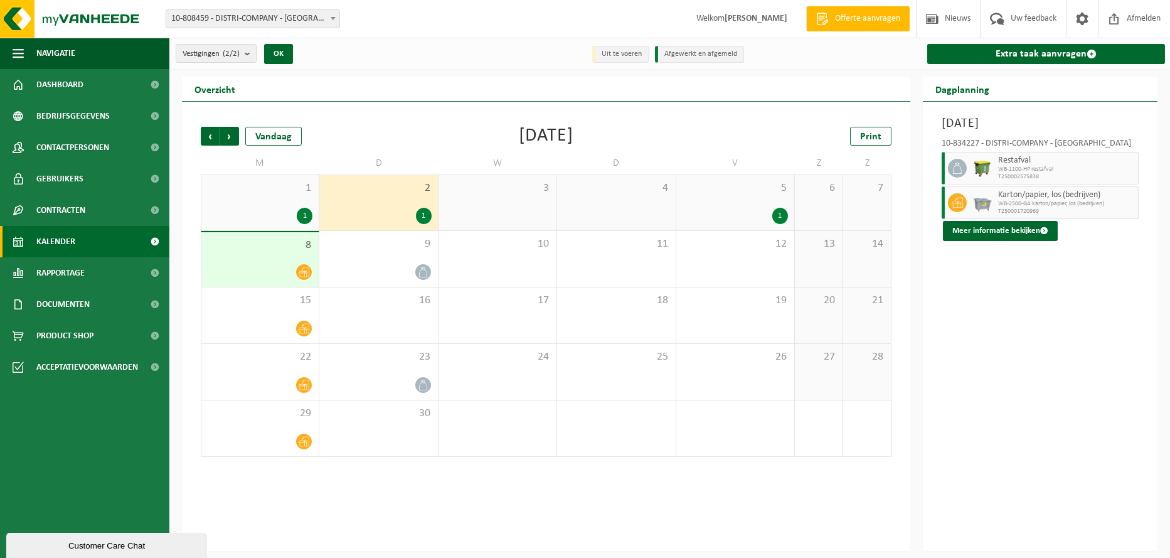
click at [309, 270] on icon at bounding box center [304, 272] width 11 height 10
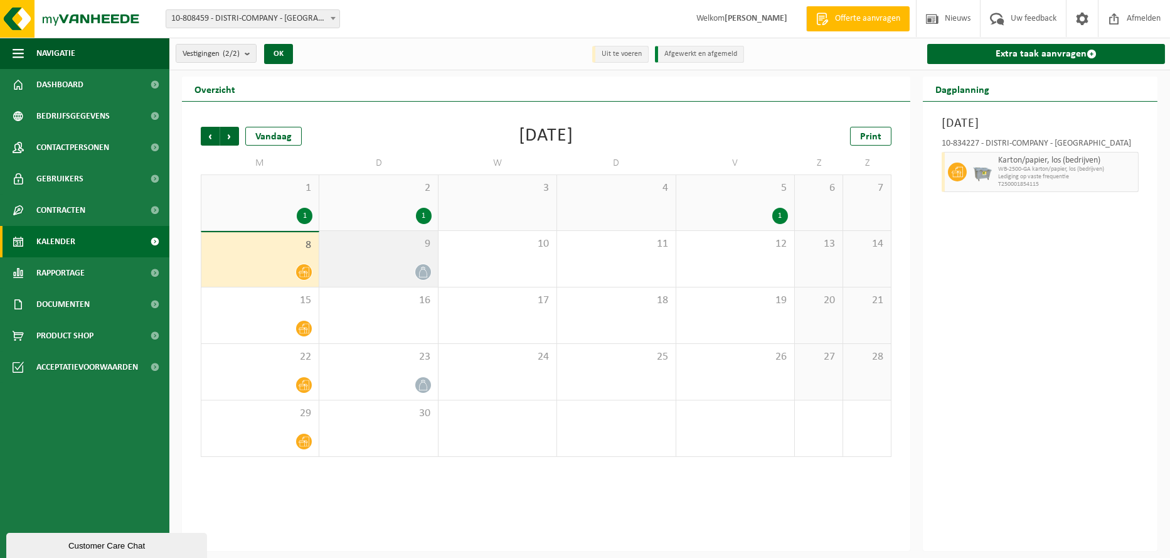
click at [416, 272] on span at bounding box center [423, 272] width 16 height 16
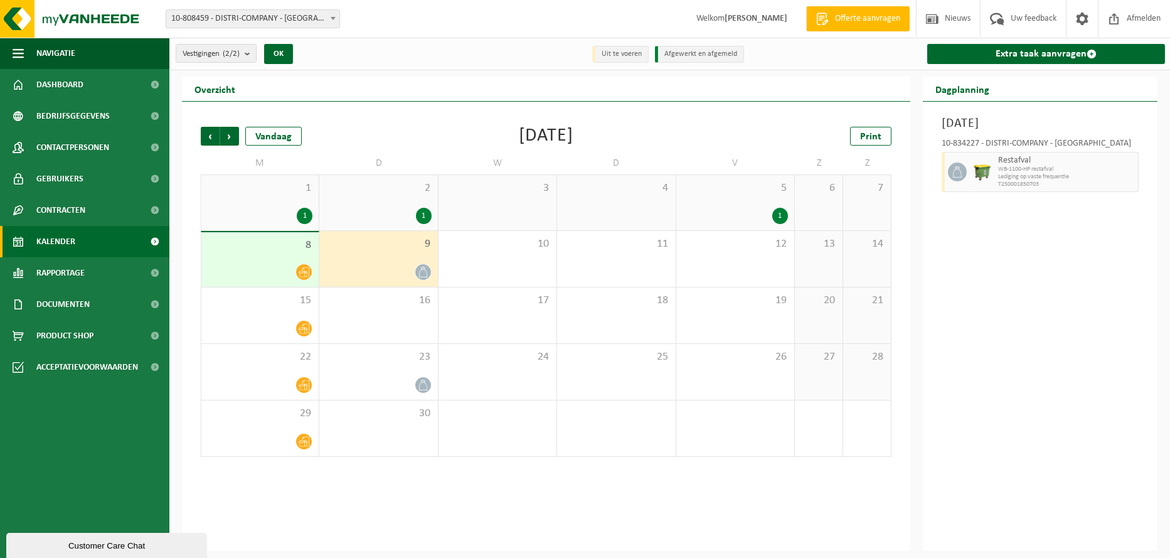
click at [427, 274] on icon at bounding box center [423, 272] width 11 height 11
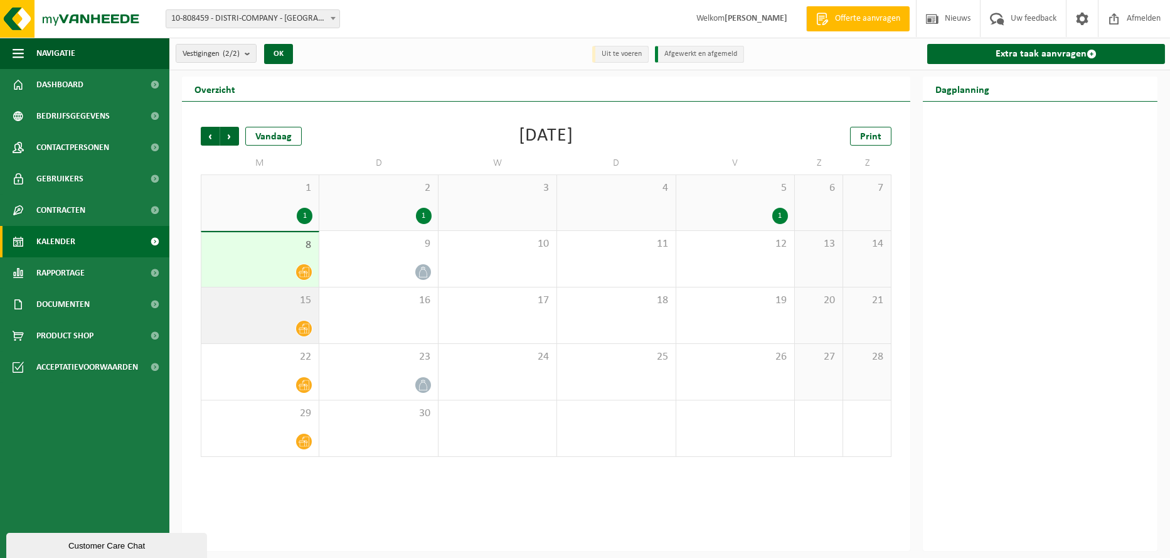
click at [304, 329] on icon at bounding box center [304, 329] width 11 height 10
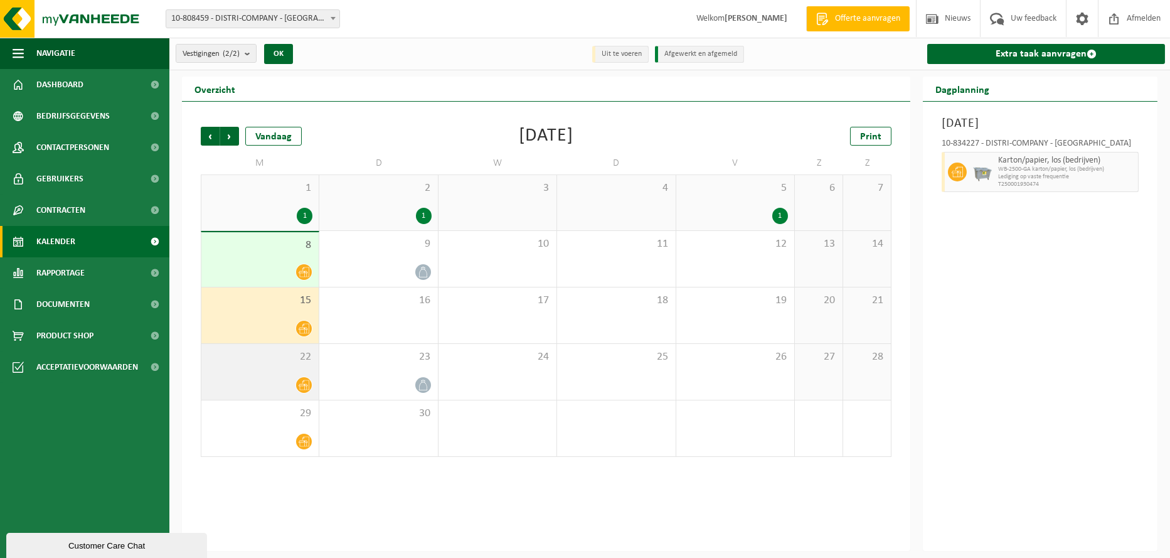
click at [308, 377] on div at bounding box center [303, 384] width 17 height 17
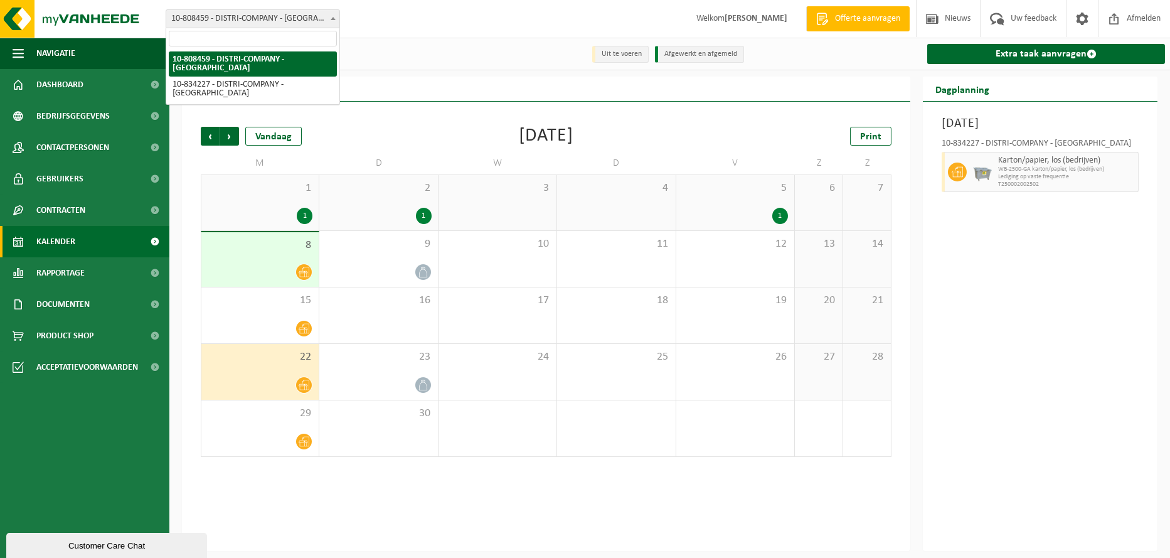
click at [291, 19] on span "10-808459 - DISTRI-COMPANY - [GEOGRAPHIC_DATA]" at bounding box center [252, 19] width 173 height 18
click at [280, 52] on button "OK" at bounding box center [278, 54] width 29 height 20
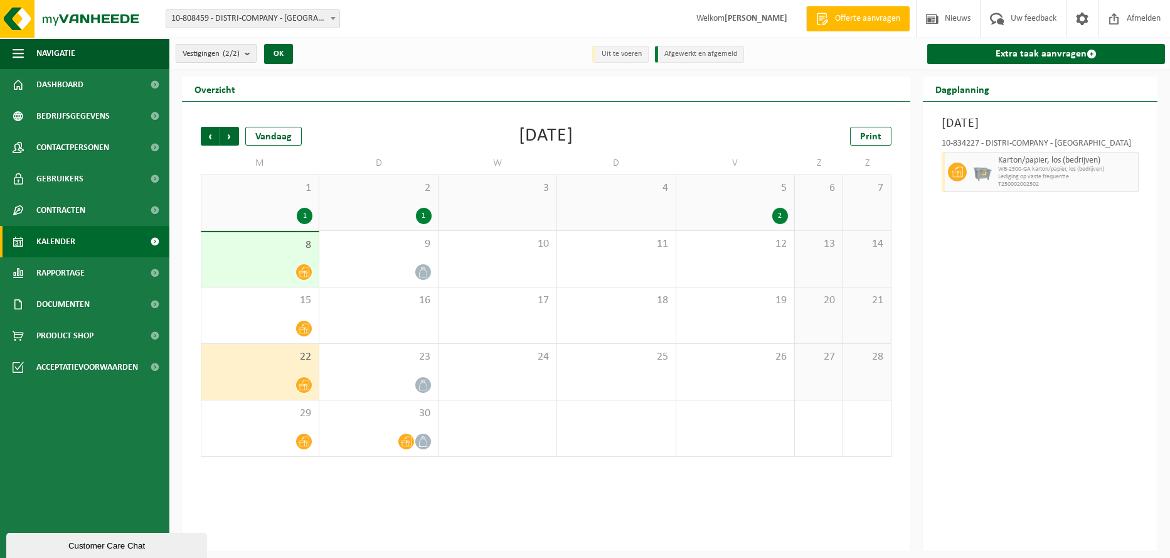
click at [252, 57] on b "submit" at bounding box center [250, 54] width 11 height 18
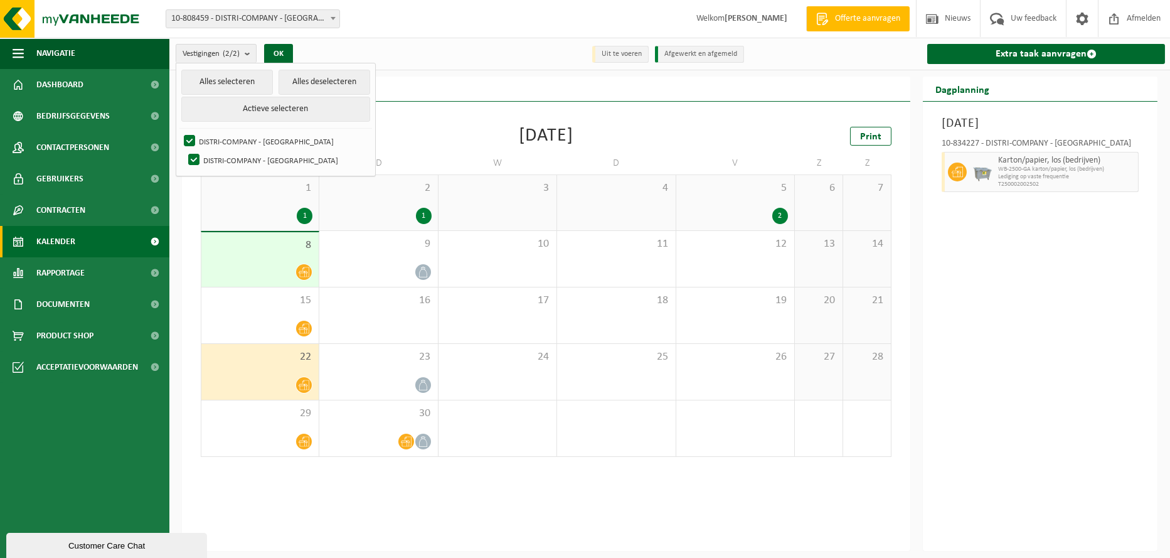
click at [296, 12] on span "10-808459 - DISTRI-COMPANY - [GEOGRAPHIC_DATA]" at bounding box center [252, 19] width 173 height 18
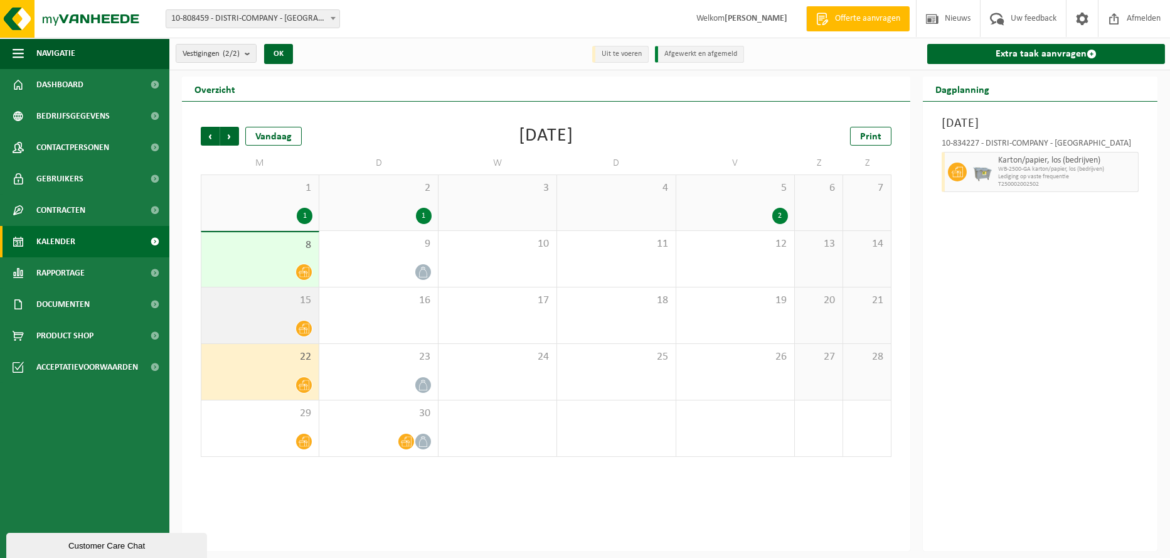
click at [307, 325] on icon at bounding box center [304, 328] width 11 height 11
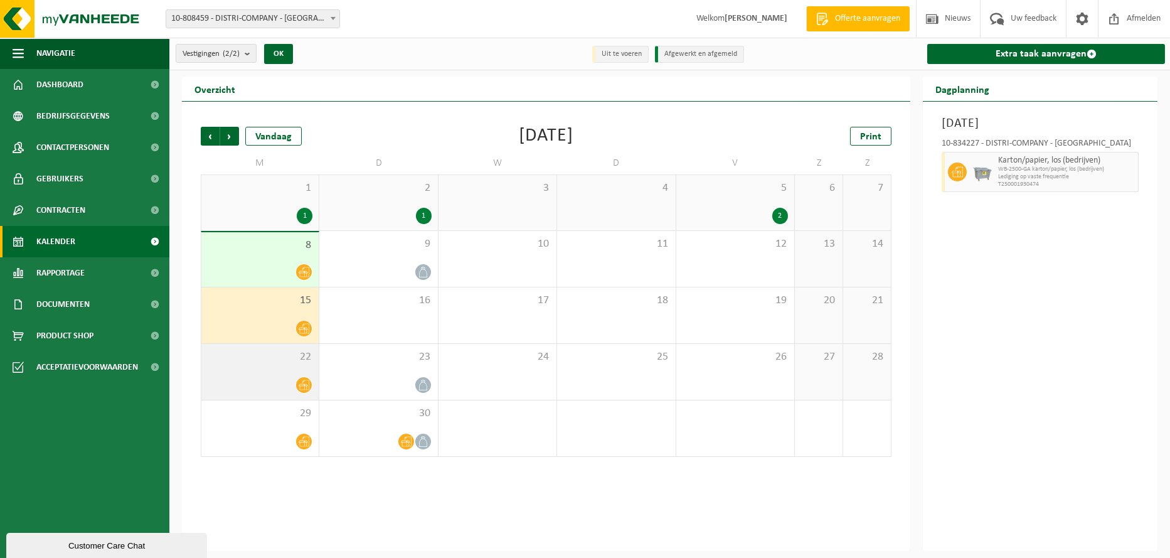
click at [306, 388] on icon at bounding box center [304, 385] width 11 height 11
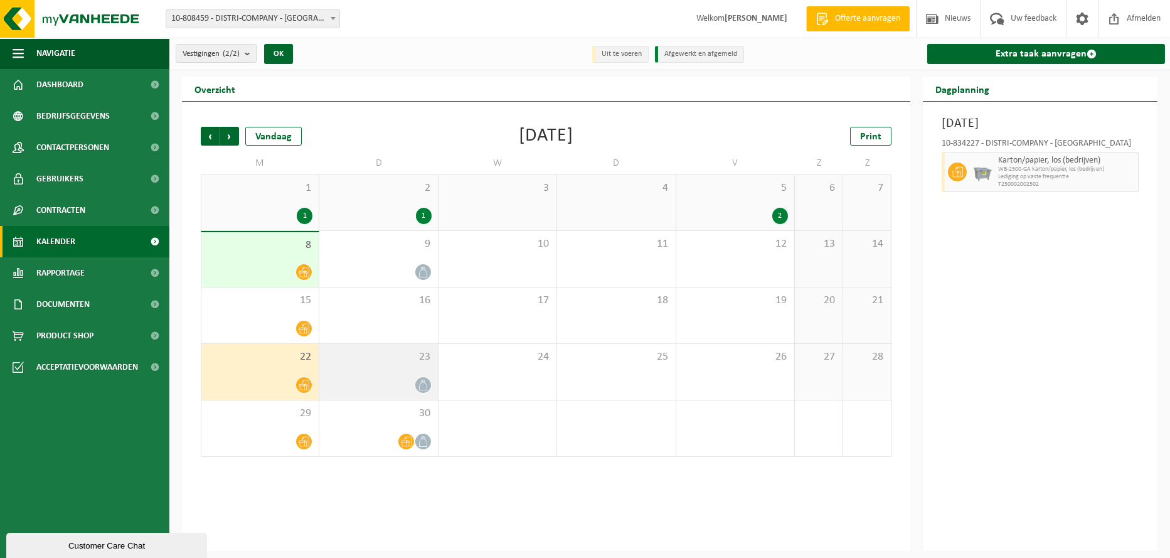
click at [423, 386] on icon at bounding box center [423, 385] width 11 height 11
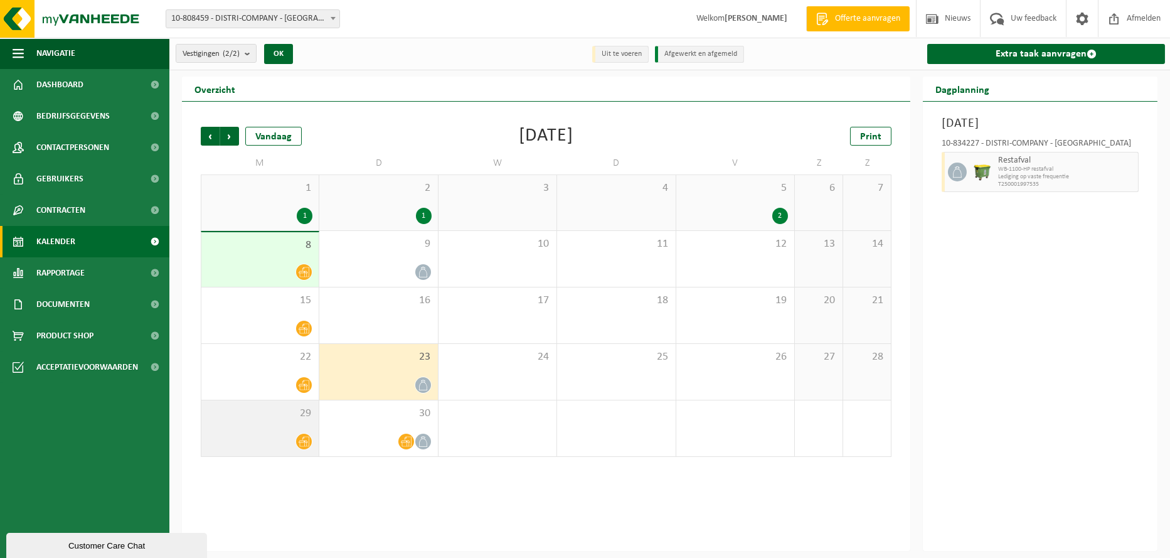
click at [302, 443] on icon at bounding box center [304, 441] width 11 height 11
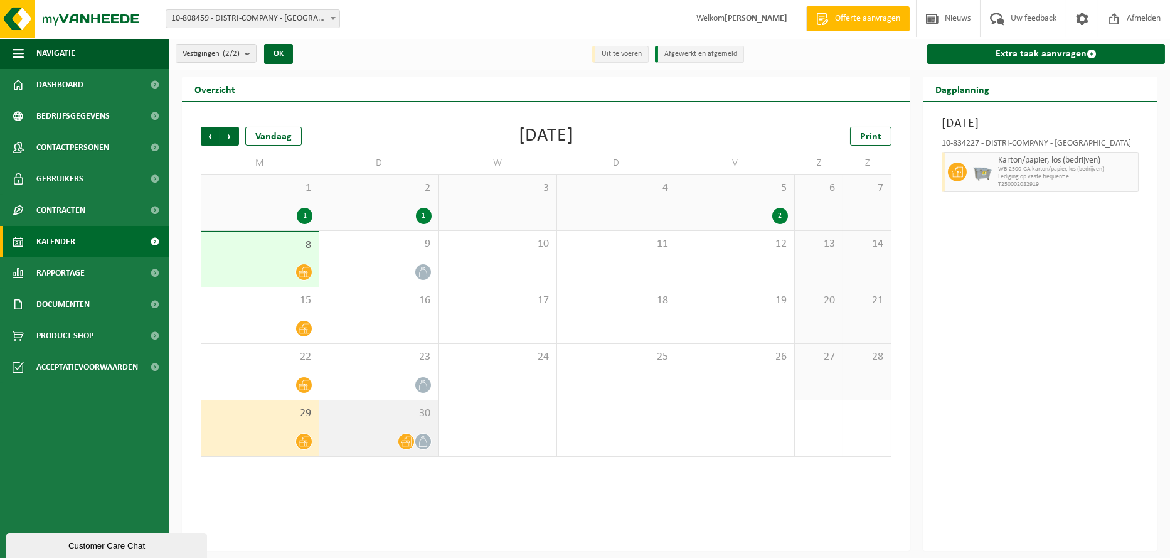
click at [404, 445] on icon at bounding box center [406, 441] width 11 height 11
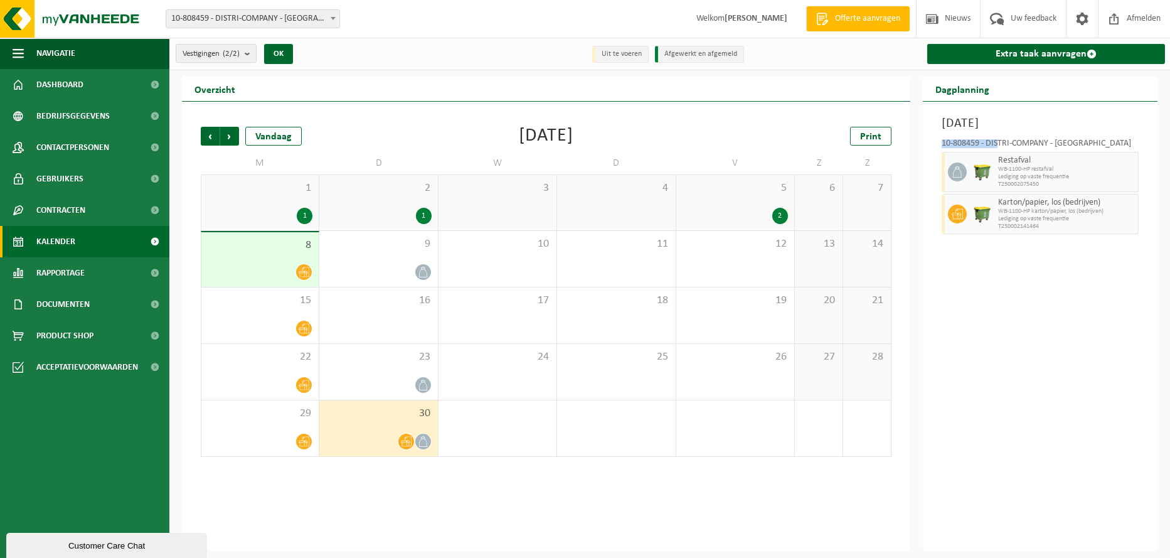
drag, startPoint x: 938, startPoint y: 146, endPoint x: 998, endPoint y: 139, distance: 60.6
click at [998, 139] on div "10-808459 - DISTRI-COMPANY - NAZARETH Restafval WB-1100-HP restafval Lediging o…" at bounding box center [1040, 184] width 210 height 103
click at [875, 137] on span "Print" at bounding box center [870, 137] width 21 height 10
click at [230, 134] on span "Volgende" at bounding box center [229, 136] width 19 height 19
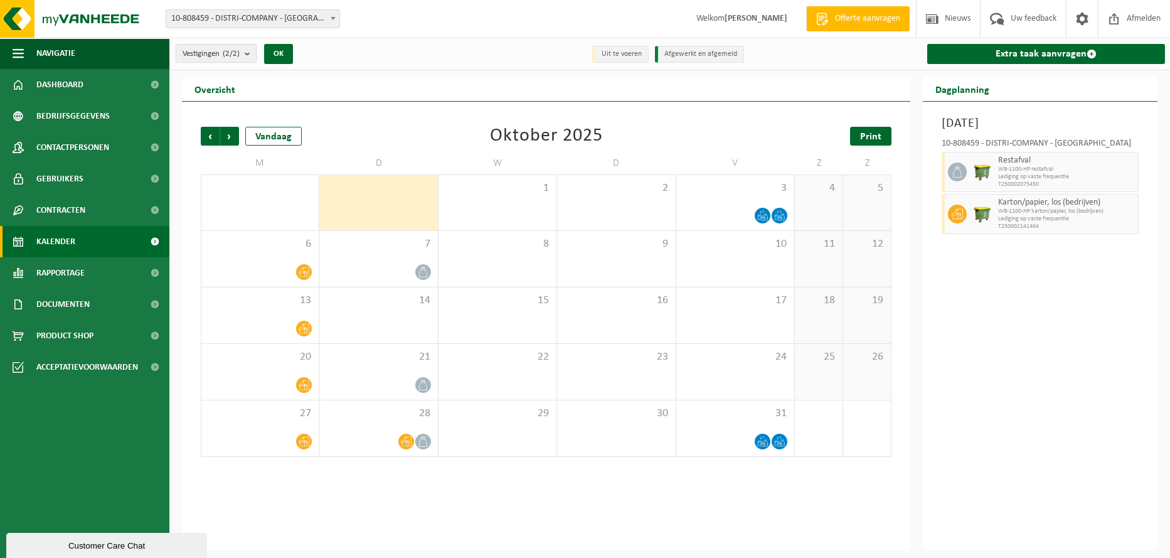
click at [876, 141] on span "Print" at bounding box center [870, 137] width 21 height 10
click at [210, 134] on span "Vorige" at bounding box center [210, 136] width 19 height 19
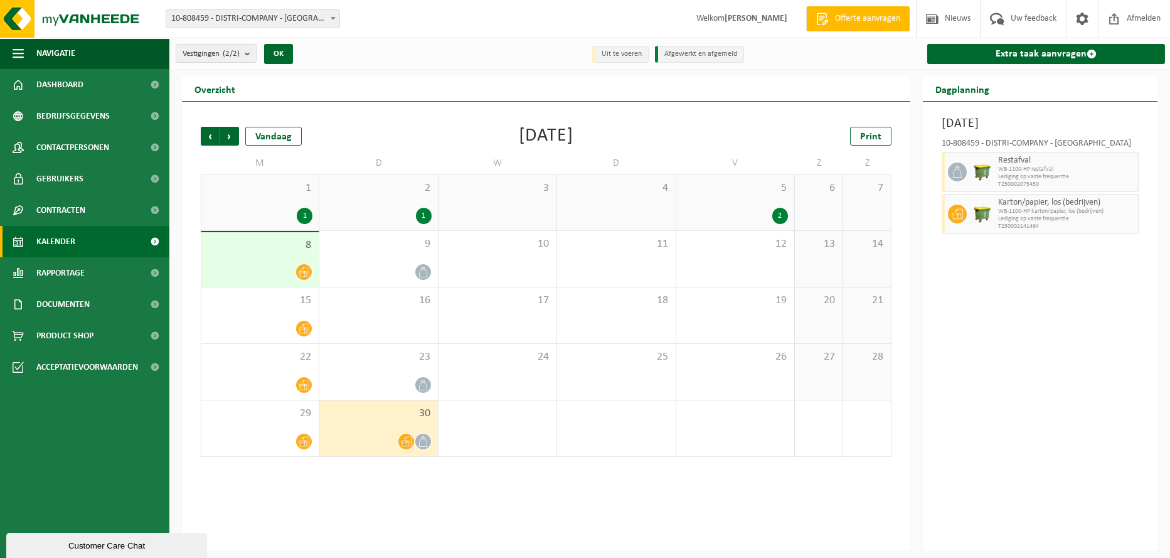
click at [425, 216] on div "1" at bounding box center [424, 216] width 16 height 16
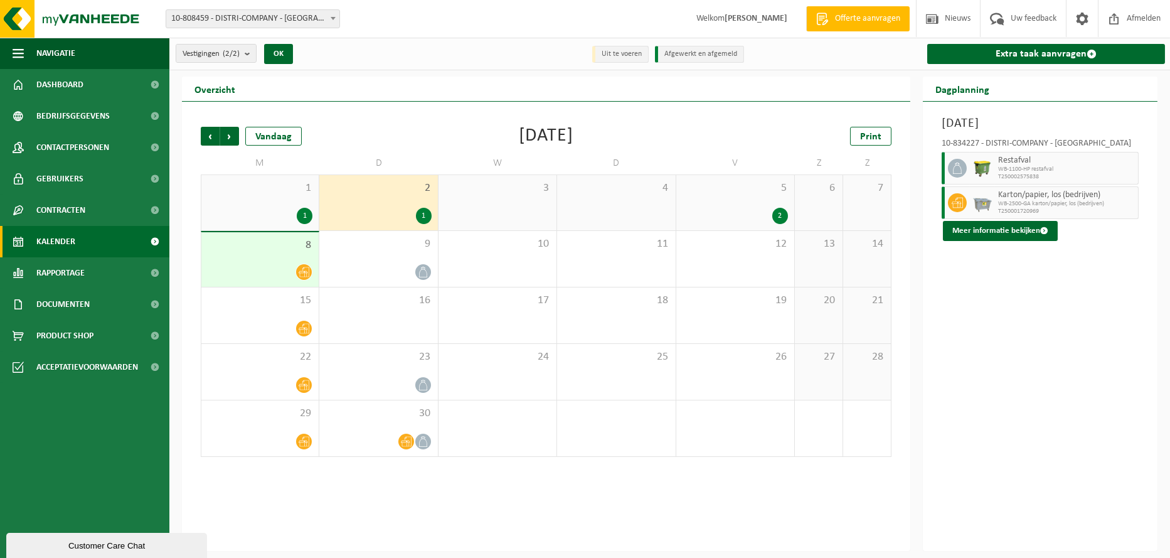
click at [778, 216] on div "2" at bounding box center [780, 216] width 16 height 16
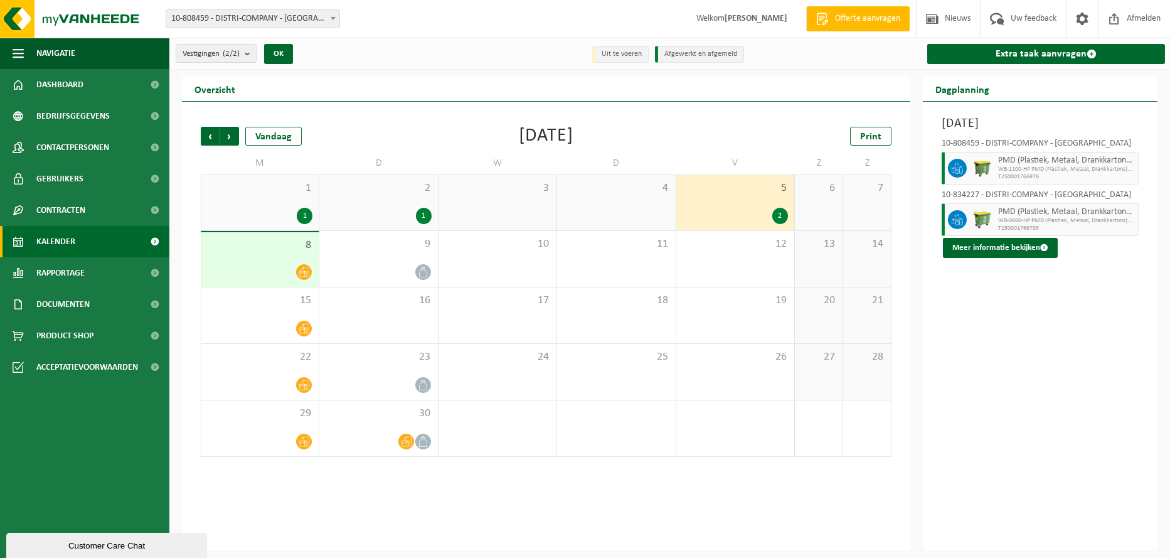
click at [304, 275] on icon at bounding box center [304, 272] width 11 height 11
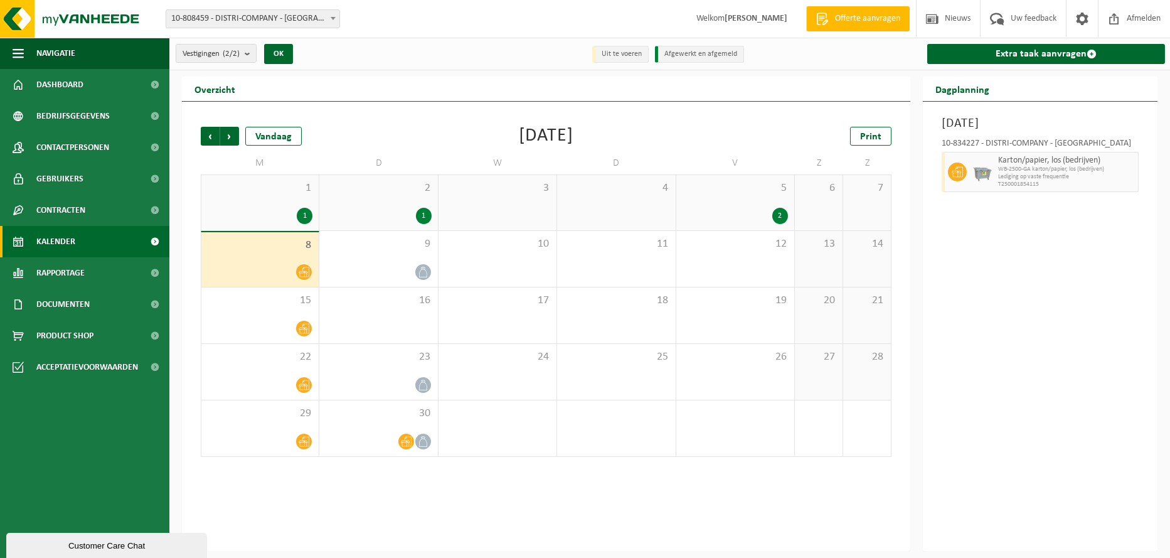
click at [425, 219] on div "1" at bounding box center [424, 216] width 16 height 16
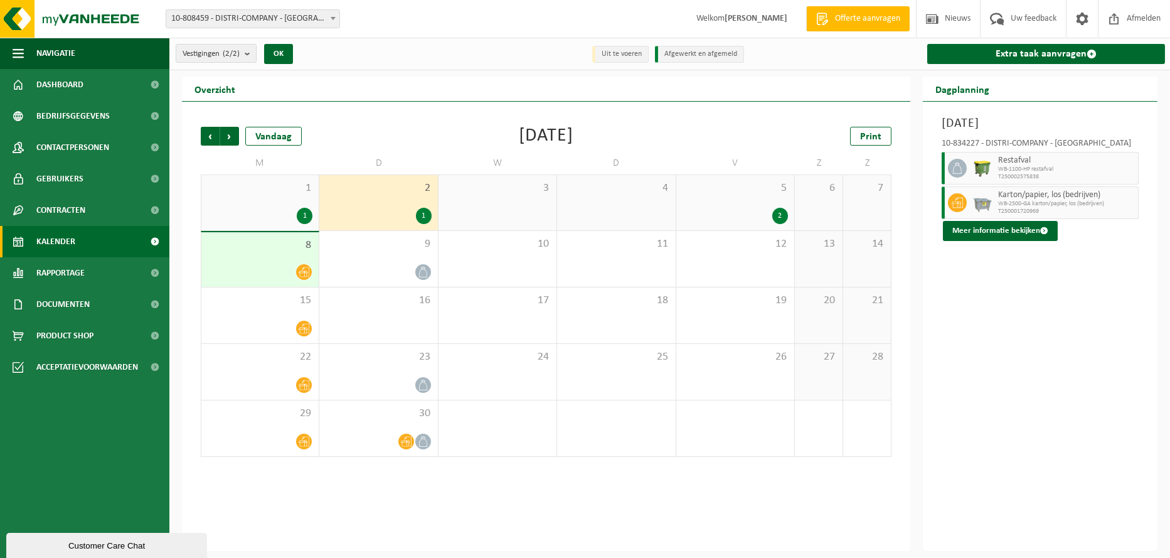
click at [299, 271] on icon at bounding box center [304, 272] width 11 height 11
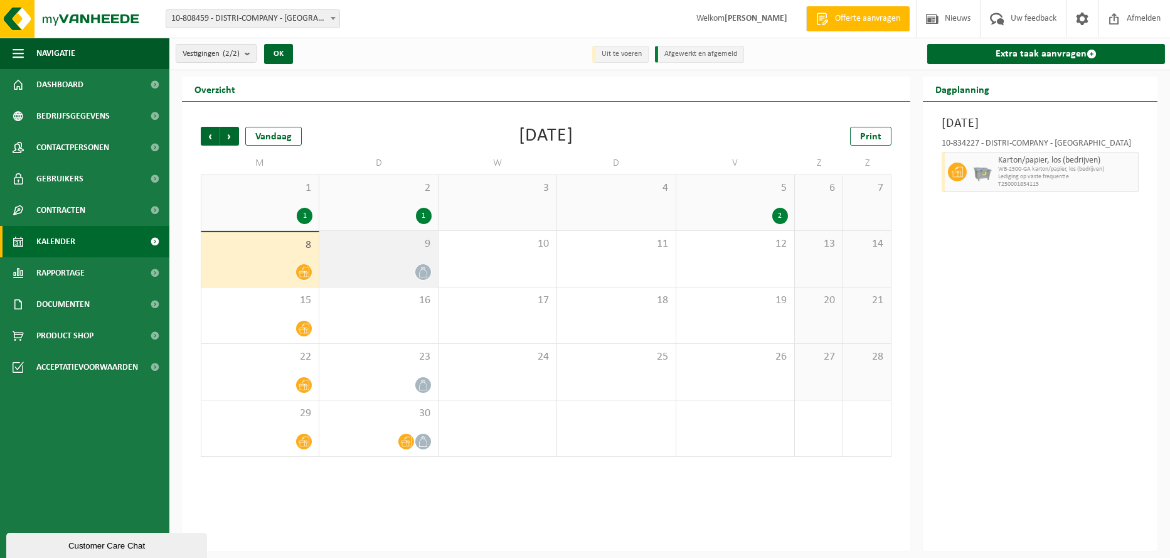
click at [423, 272] on icon at bounding box center [423, 272] width 11 height 11
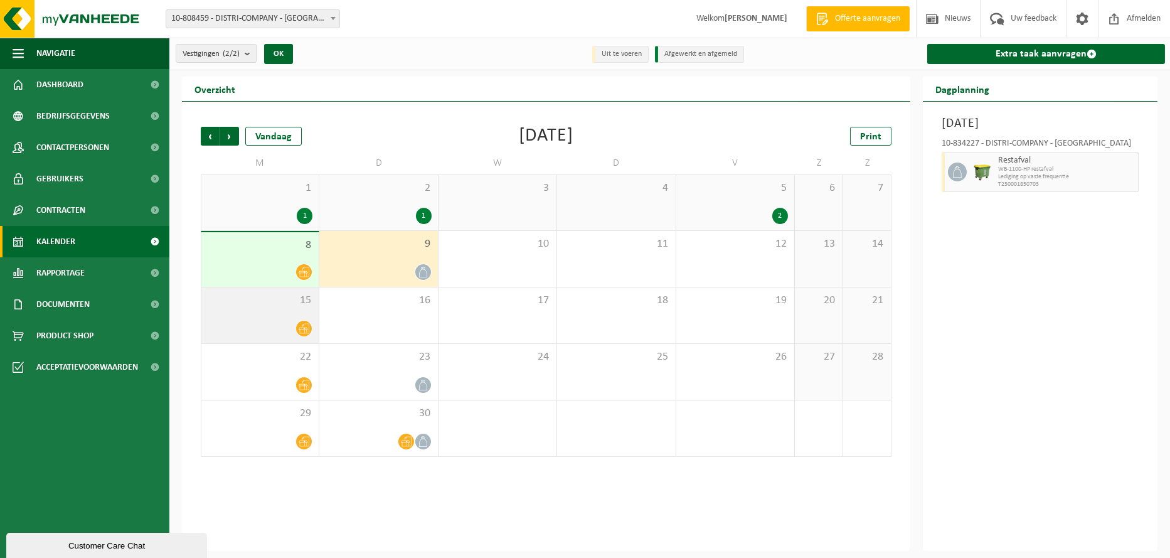
click at [306, 326] on icon at bounding box center [304, 328] width 11 height 11
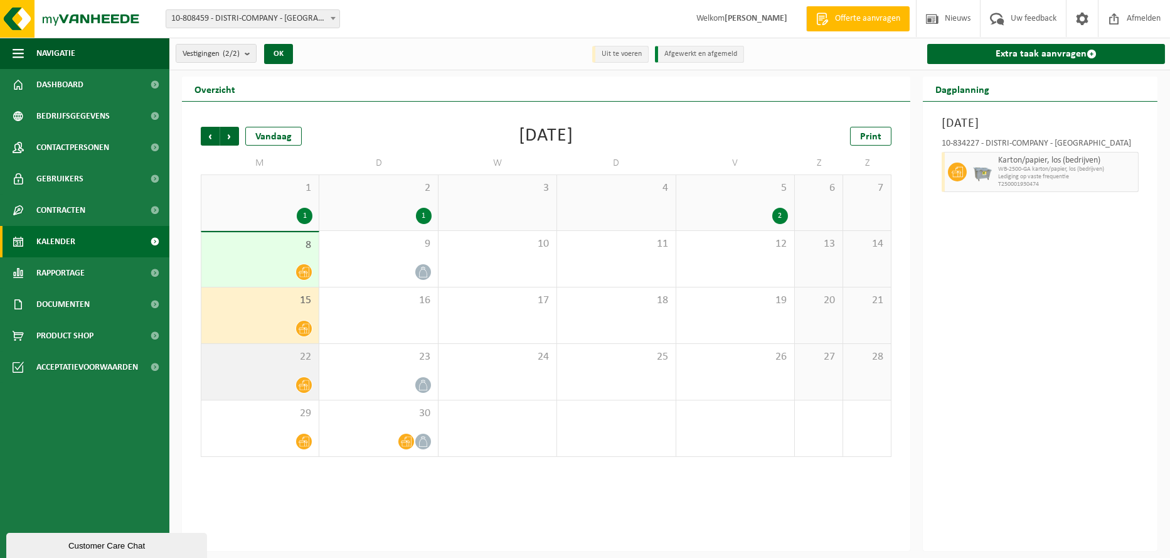
click at [304, 385] on icon at bounding box center [304, 385] width 11 height 10
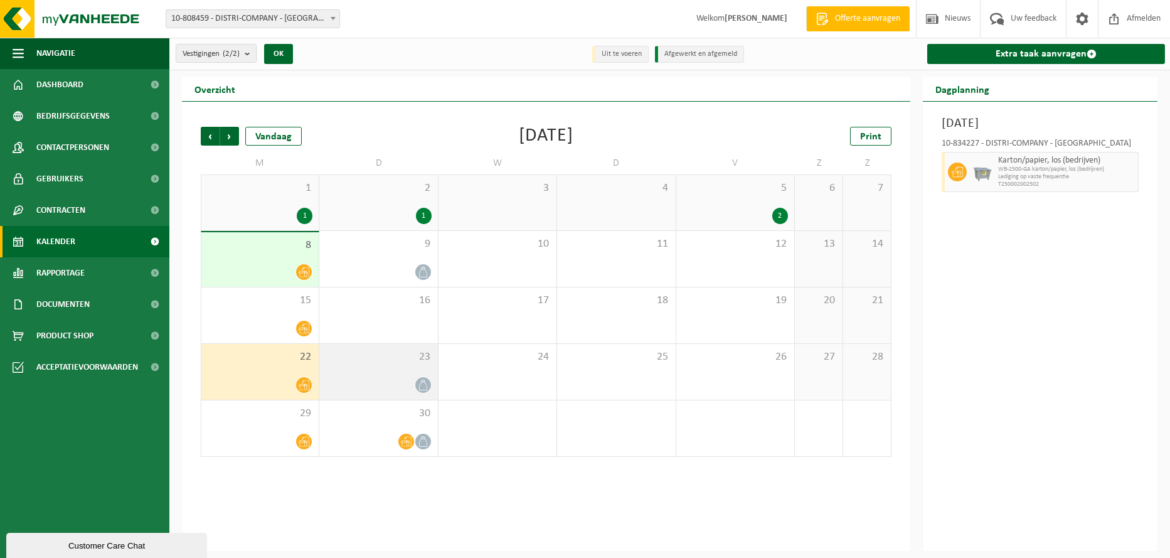
click at [423, 385] on icon at bounding box center [423, 385] width 11 height 11
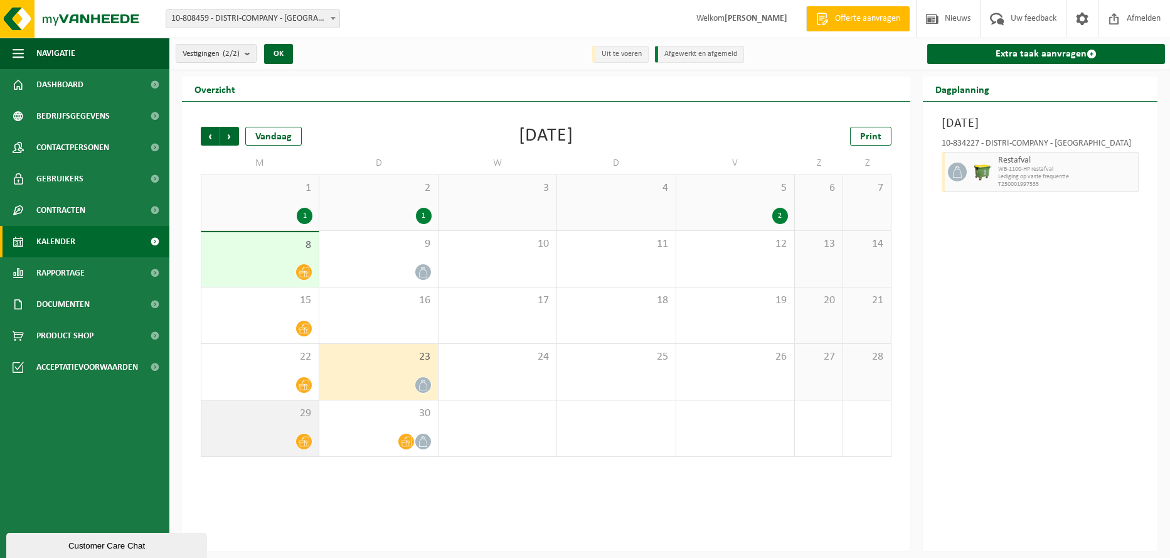
click at [302, 440] on icon at bounding box center [304, 442] width 11 height 10
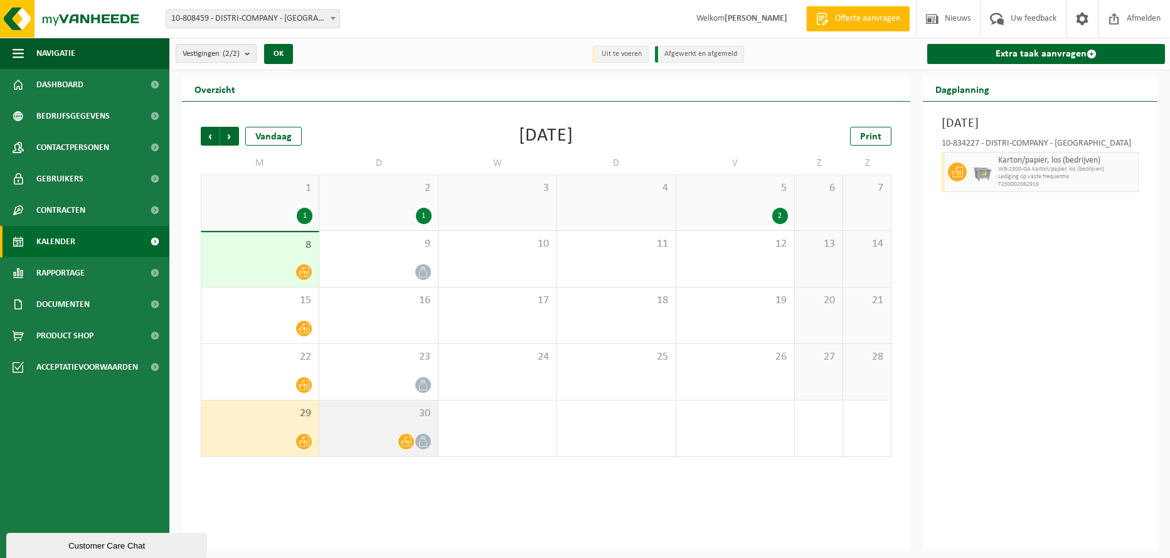
click at [405, 445] on icon at bounding box center [406, 441] width 11 height 11
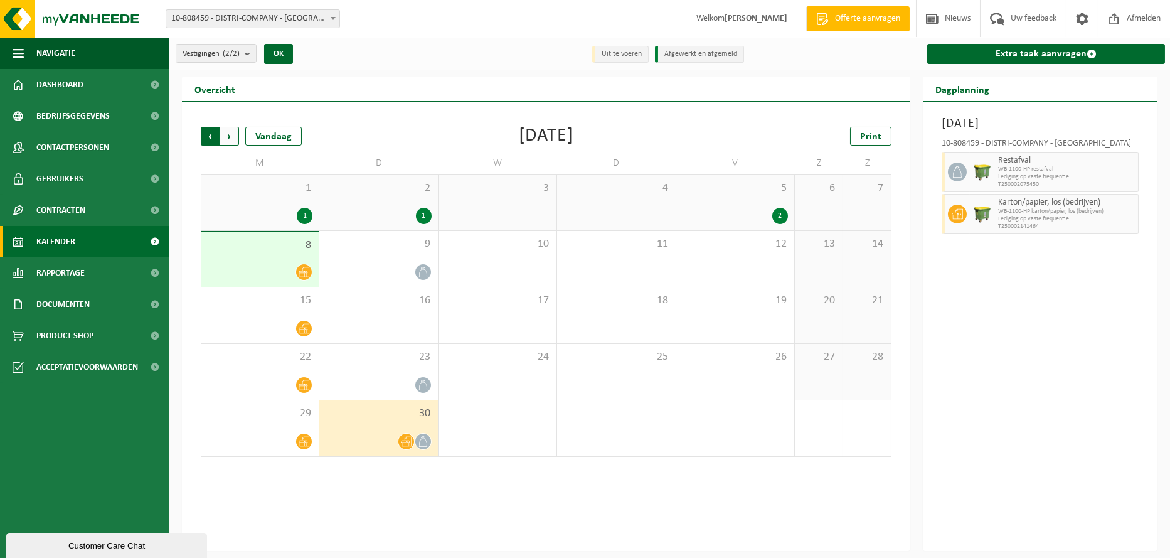
click at [233, 137] on span "Volgende" at bounding box center [229, 136] width 19 height 19
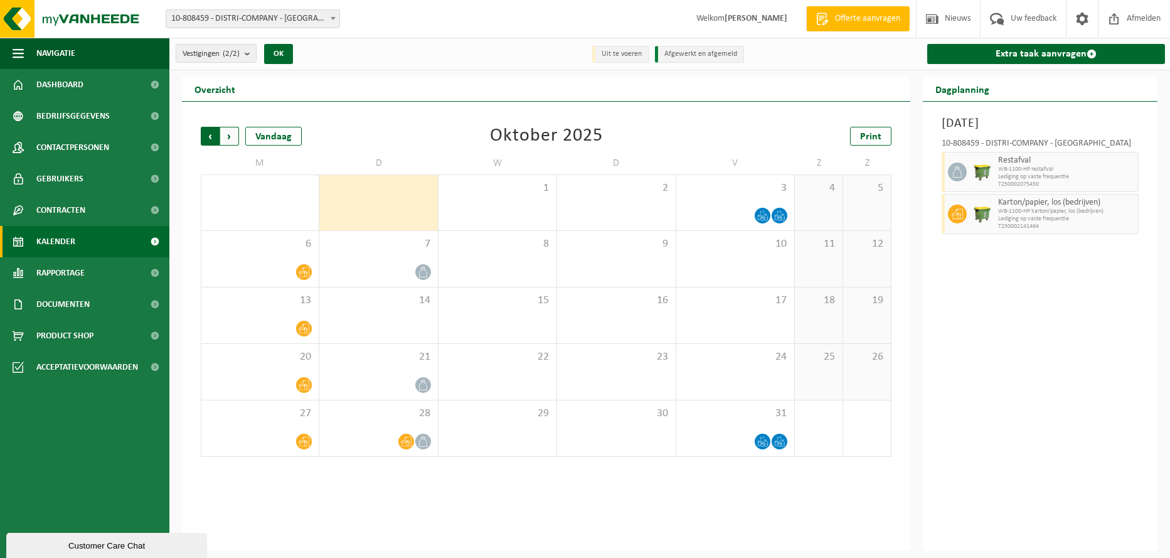
click at [231, 137] on span "Volgende" at bounding box center [229, 136] width 19 height 19
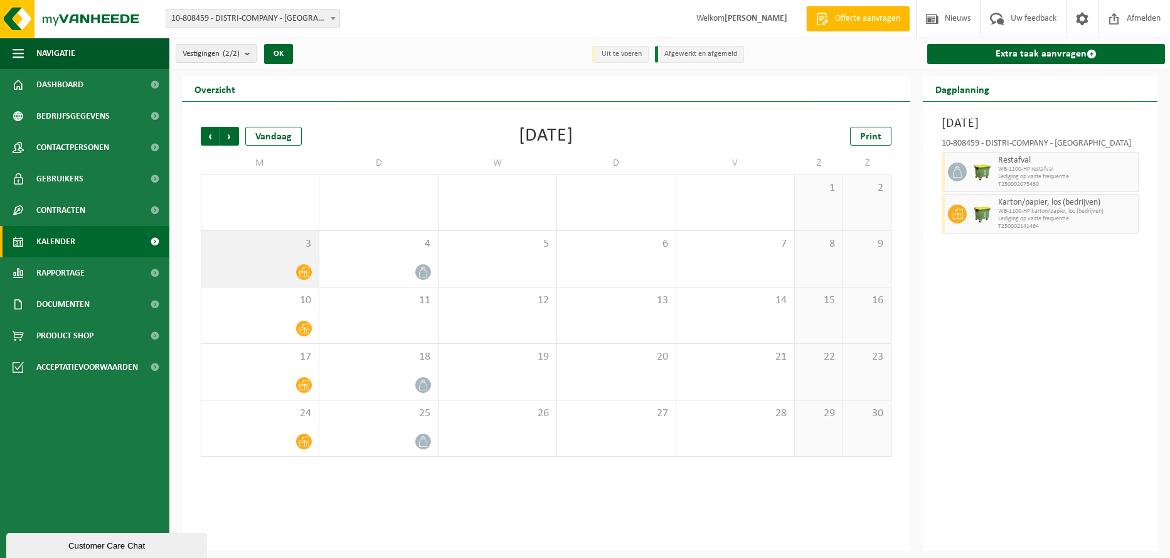
click at [305, 272] on icon at bounding box center [304, 272] width 11 height 10
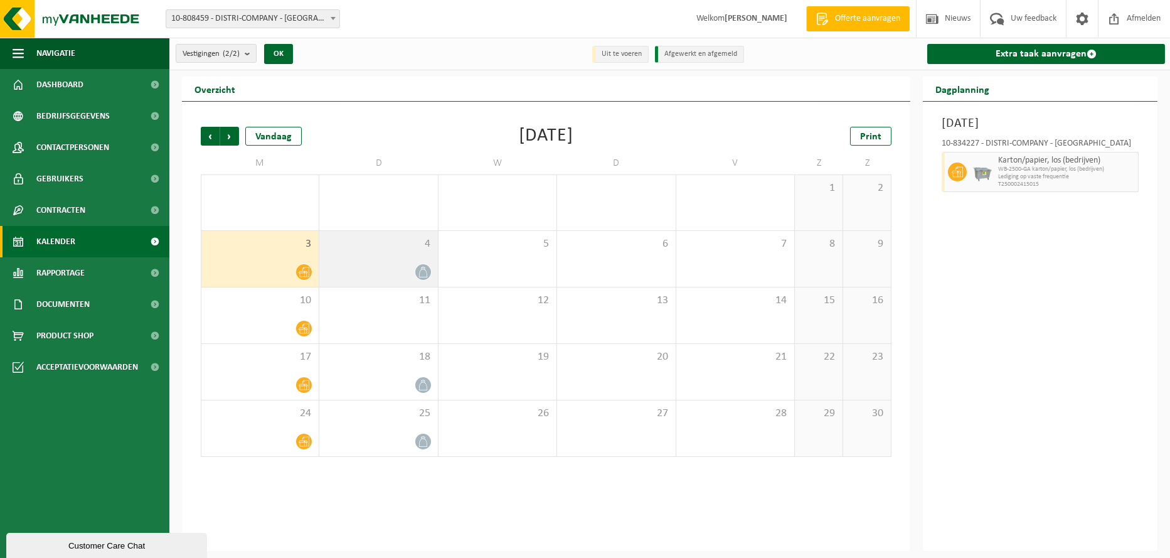
click at [425, 275] on icon at bounding box center [423, 272] width 11 height 11
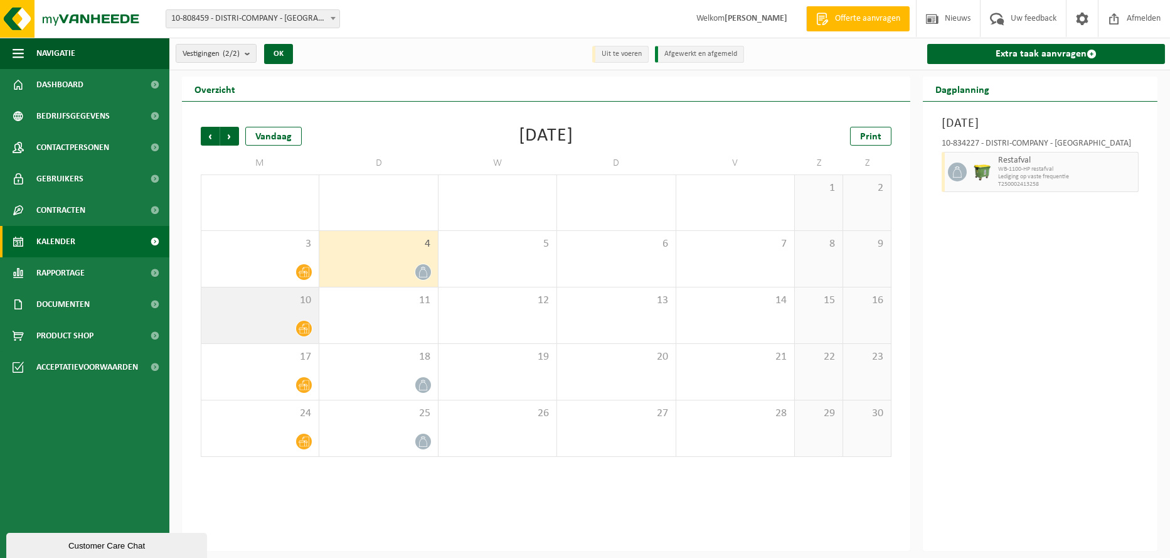
click at [308, 326] on icon at bounding box center [304, 328] width 11 height 11
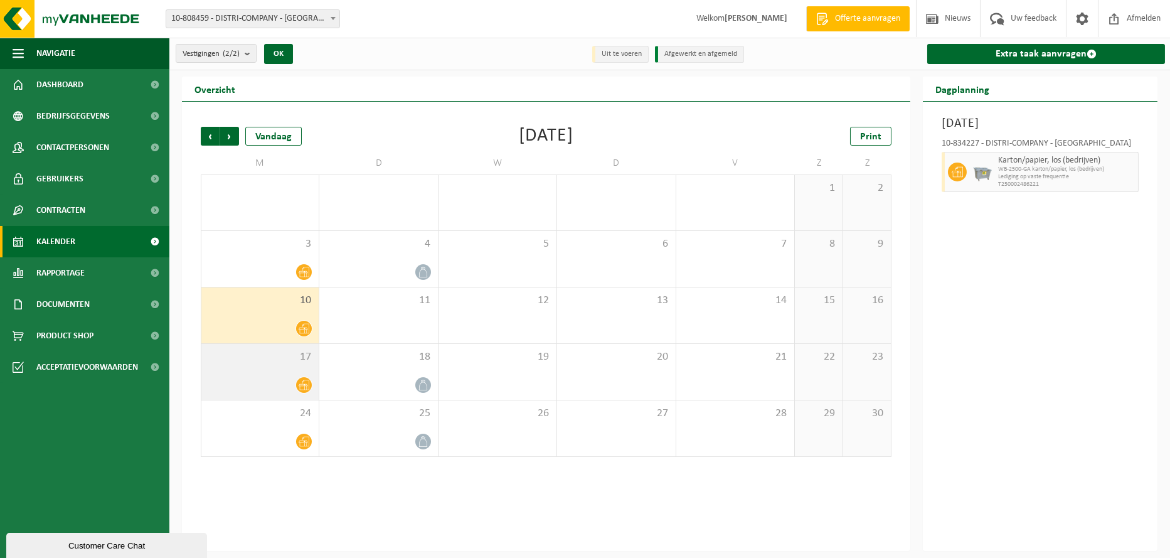
click at [306, 382] on icon at bounding box center [304, 385] width 11 height 11
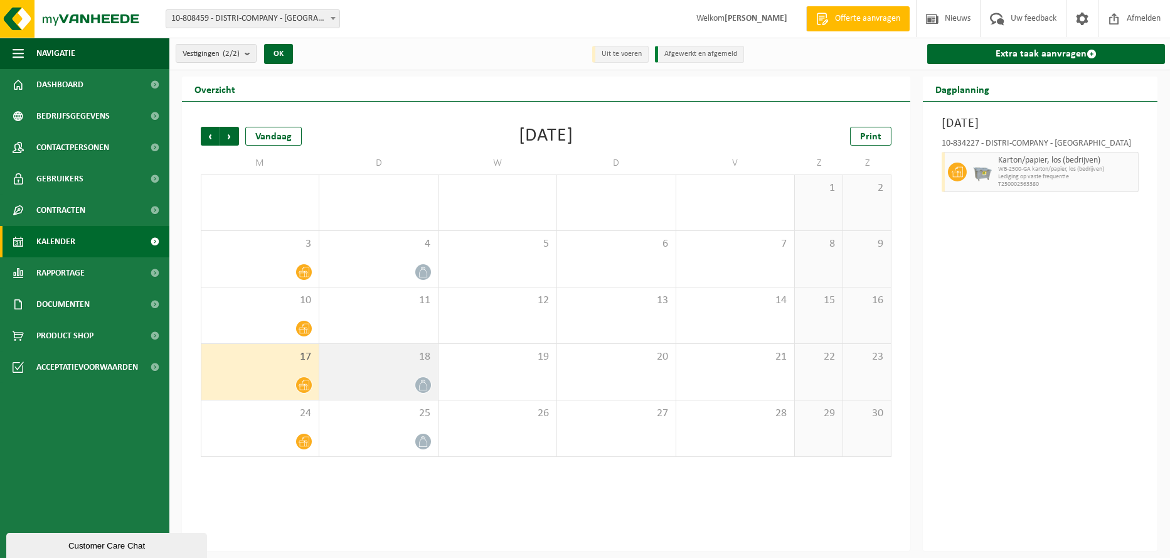
click at [425, 382] on icon at bounding box center [423, 385] width 11 height 11
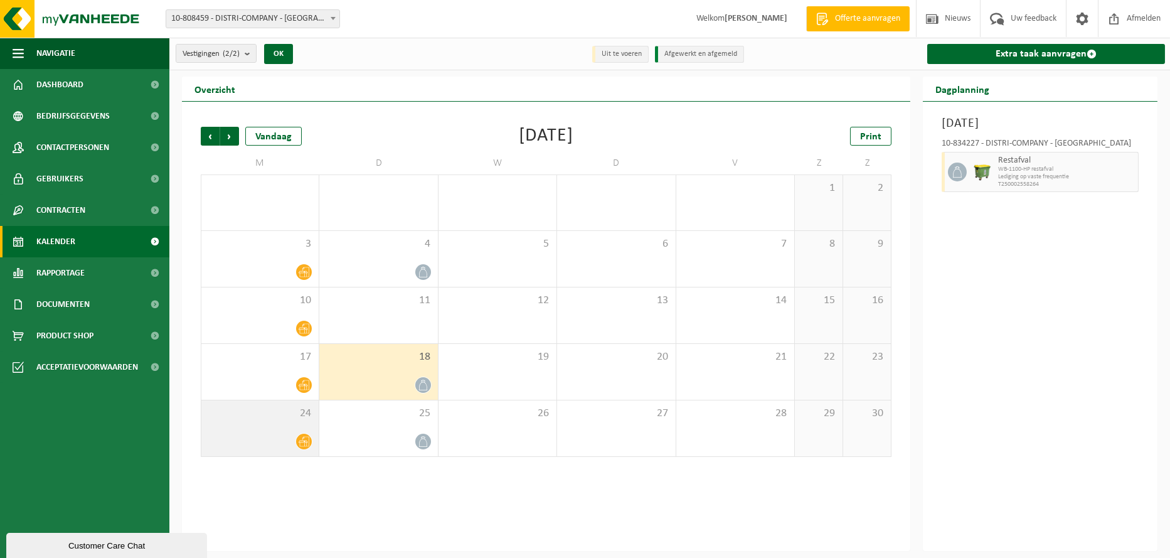
click at [306, 441] on icon at bounding box center [304, 441] width 11 height 11
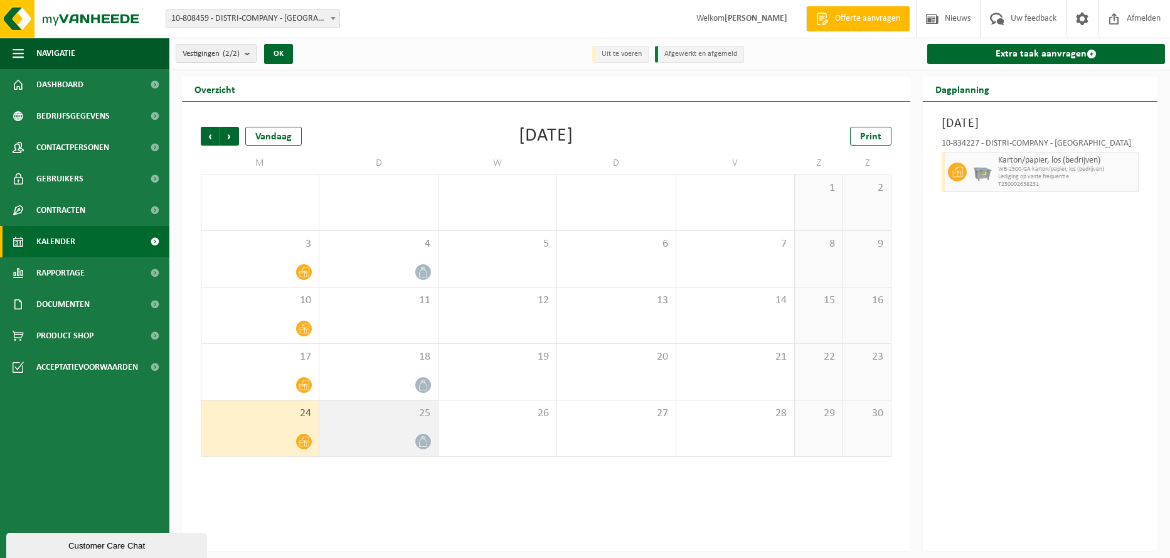
click at [422, 441] on icon at bounding box center [423, 441] width 11 height 11
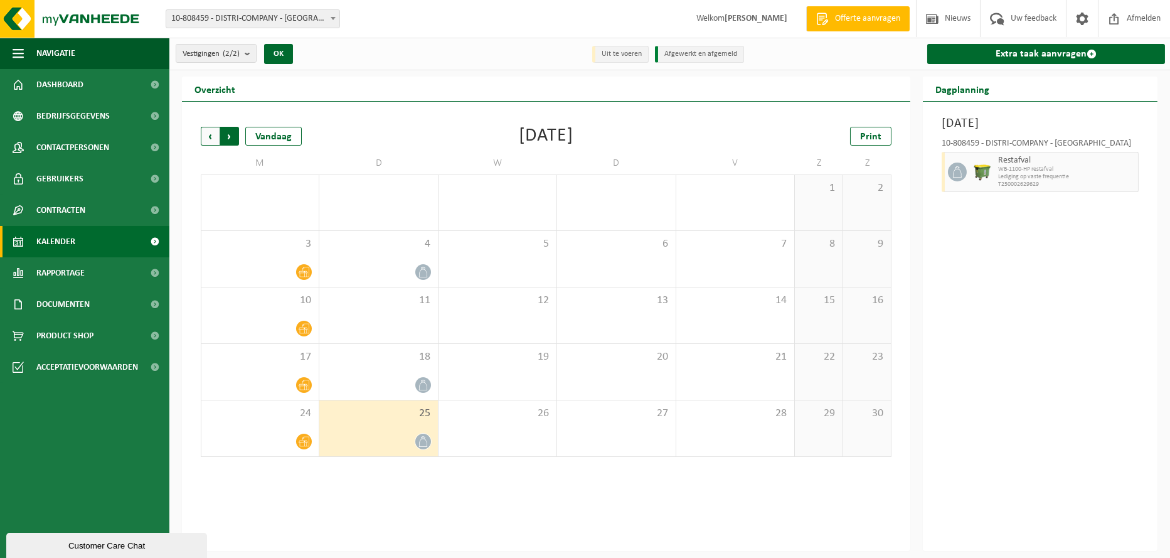
click at [209, 140] on span "Vorige" at bounding box center [210, 136] width 19 height 19
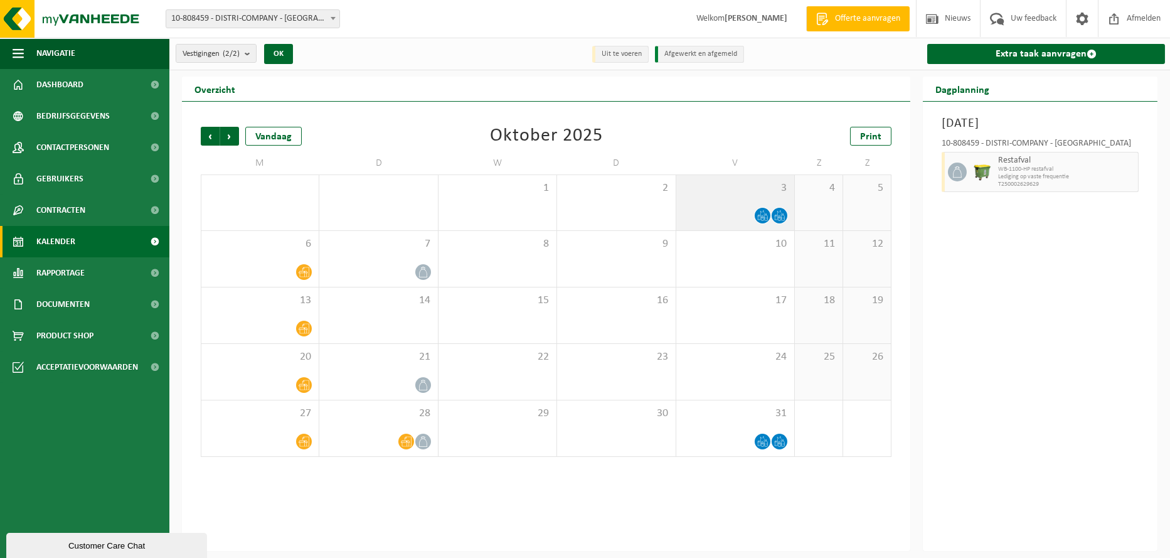
click at [763, 215] on icon at bounding box center [762, 215] width 11 height 11
